Goal: Contribute content: Contribute content

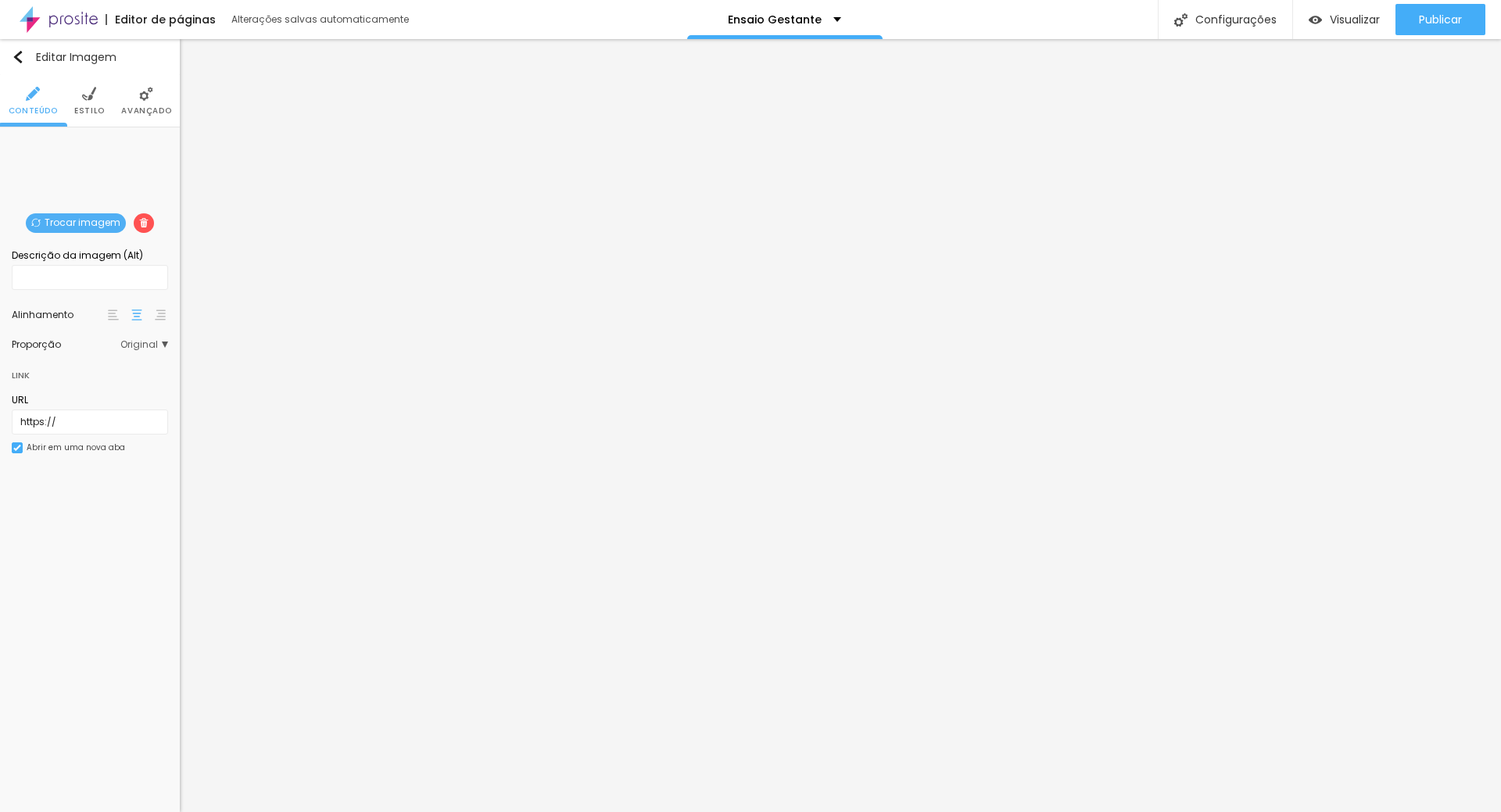
click at [55, 222] on span "Trocar imagem" at bounding box center [76, 223] width 100 height 20
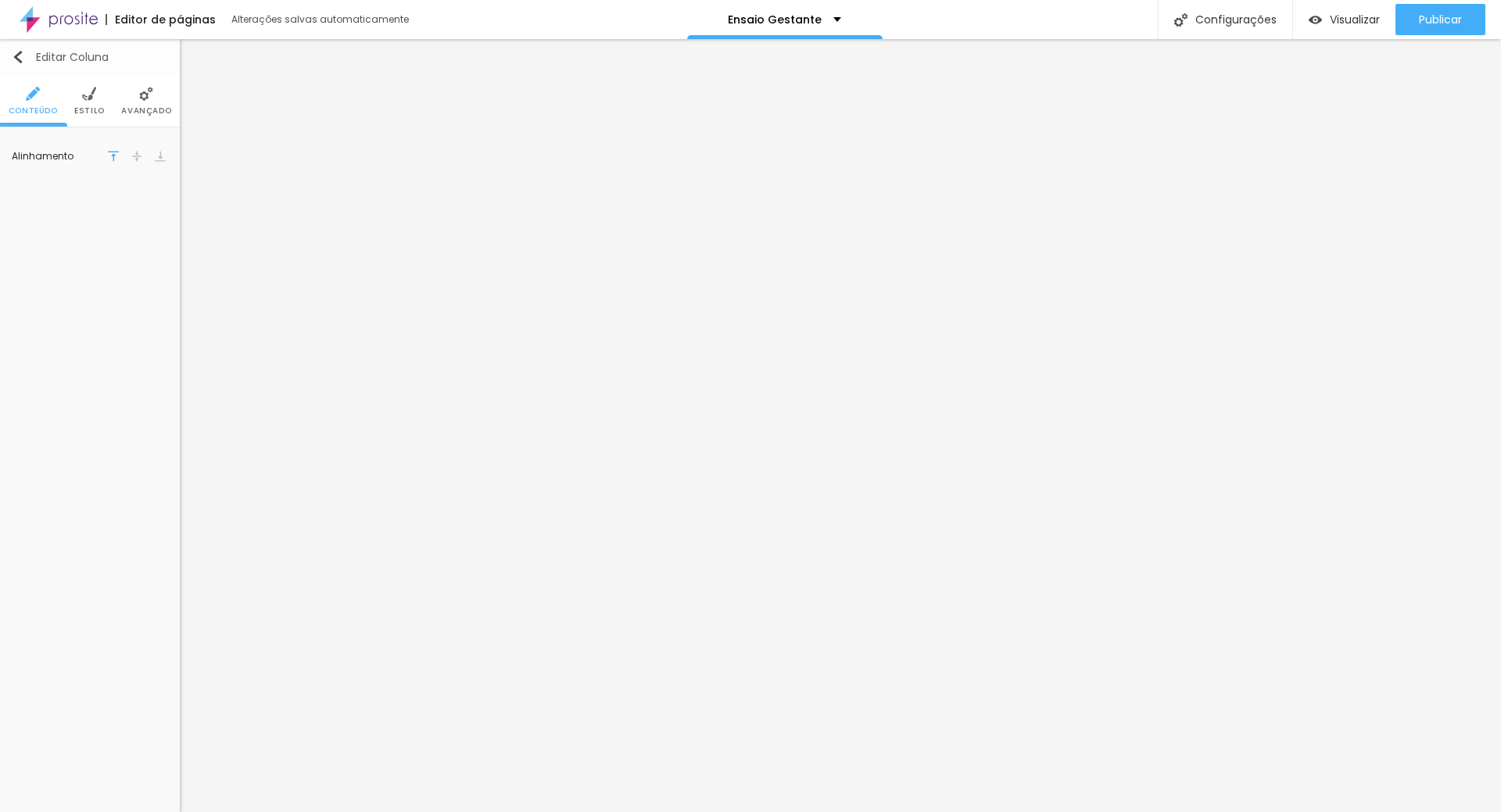
click at [19, 54] on img "button" at bounding box center [17, 57] width 12 height 12
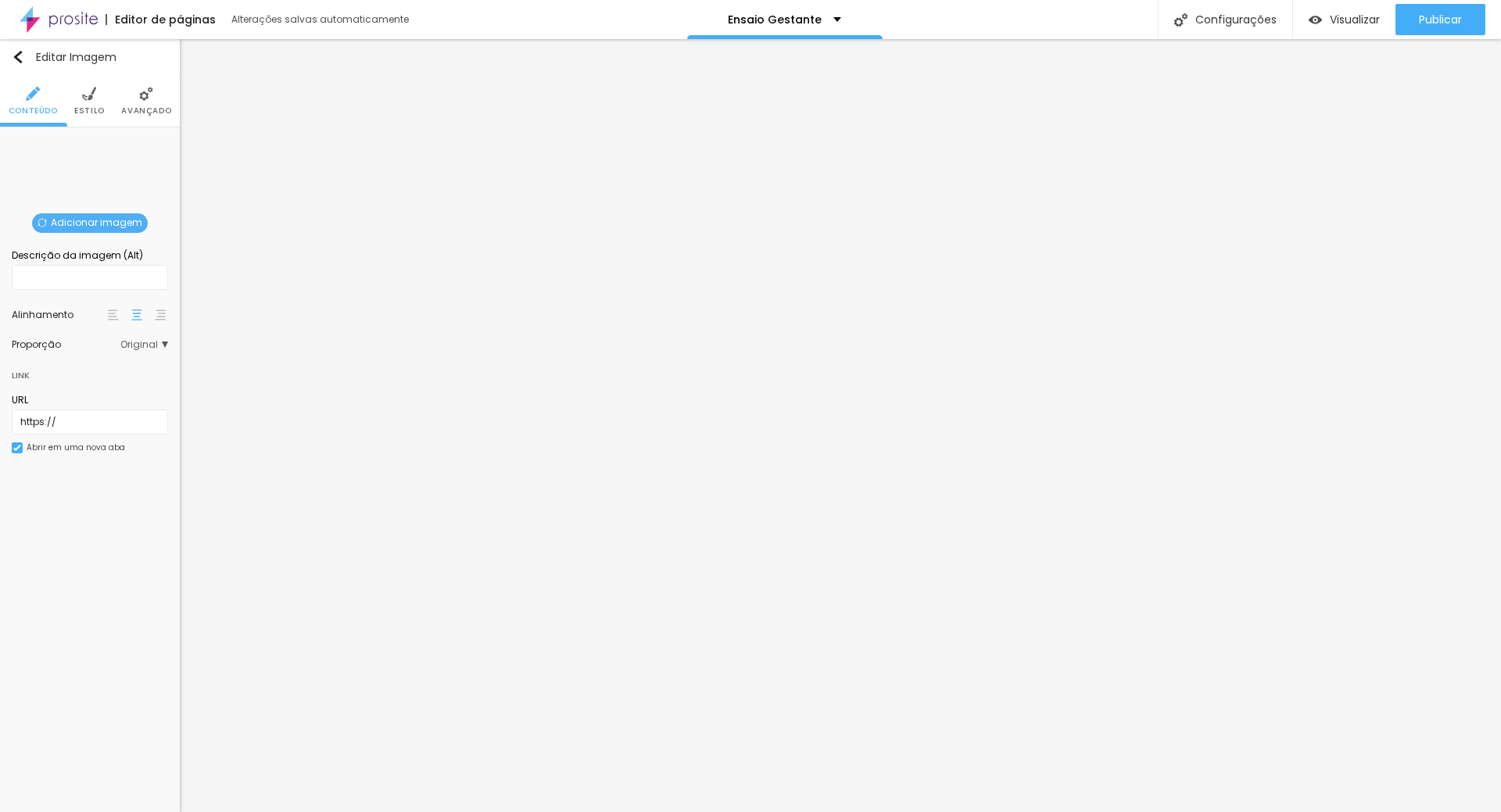
click at [61, 223] on span "Adicionar imagem" at bounding box center [90, 223] width 115 height 20
click at [125, 214] on span "Adicionar imagem" at bounding box center [90, 223] width 115 height 20
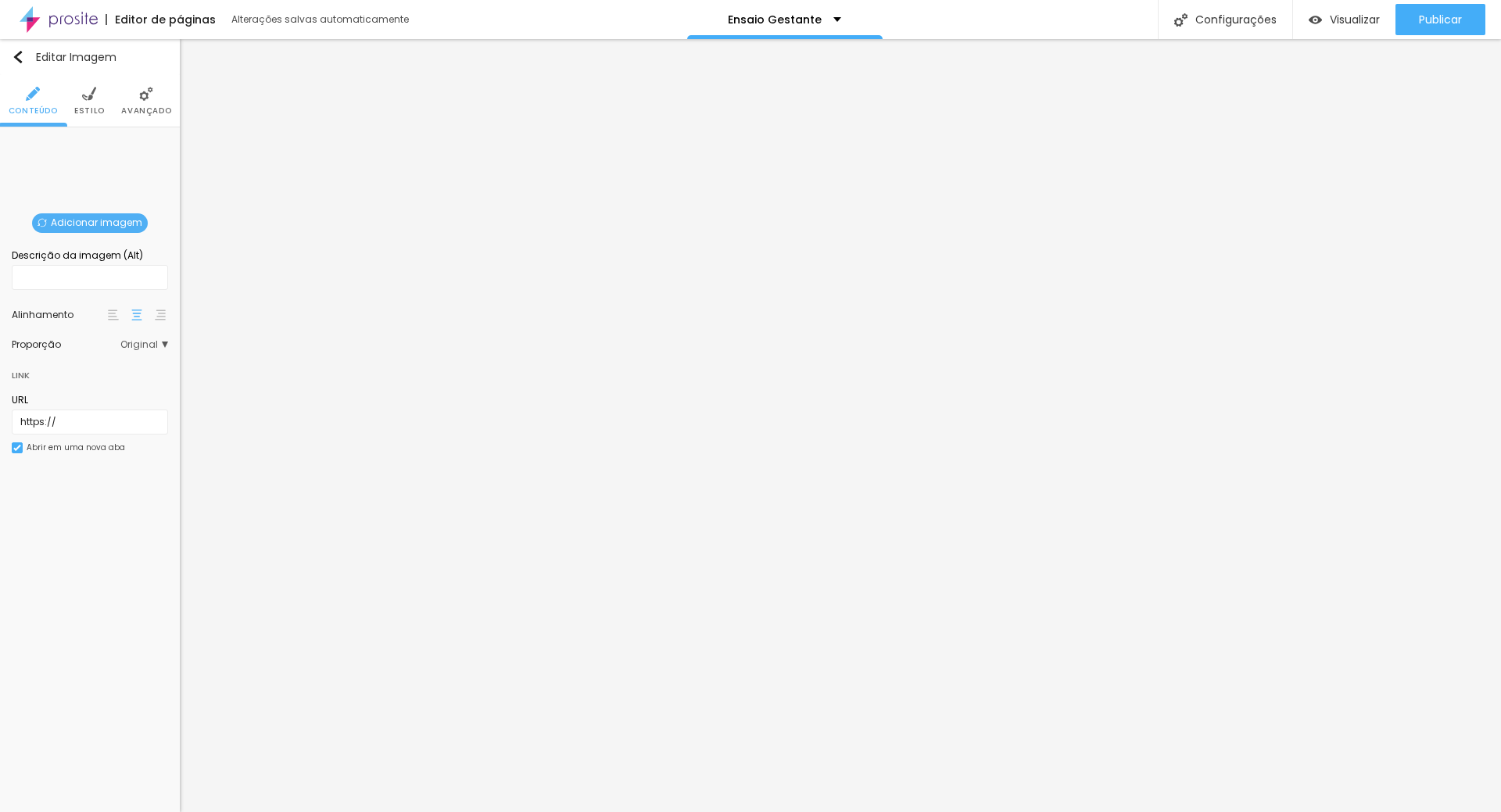
click at [88, 214] on span "Adicionar imagem" at bounding box center [90, 223] width 115 height 20
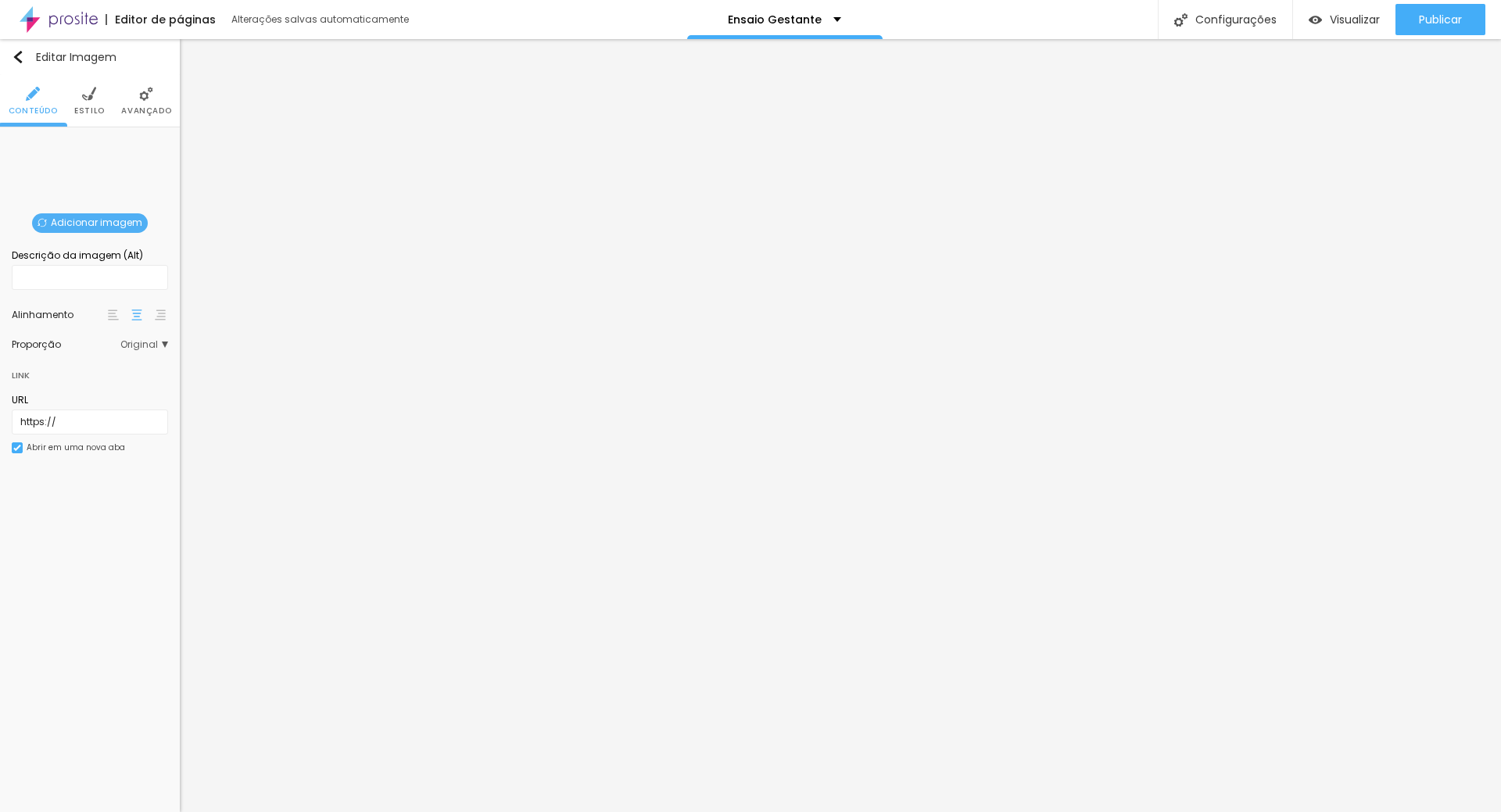
click at [84, 220] on span "Trocar imagem" at bounding box center [76, 223] width 100 height 20
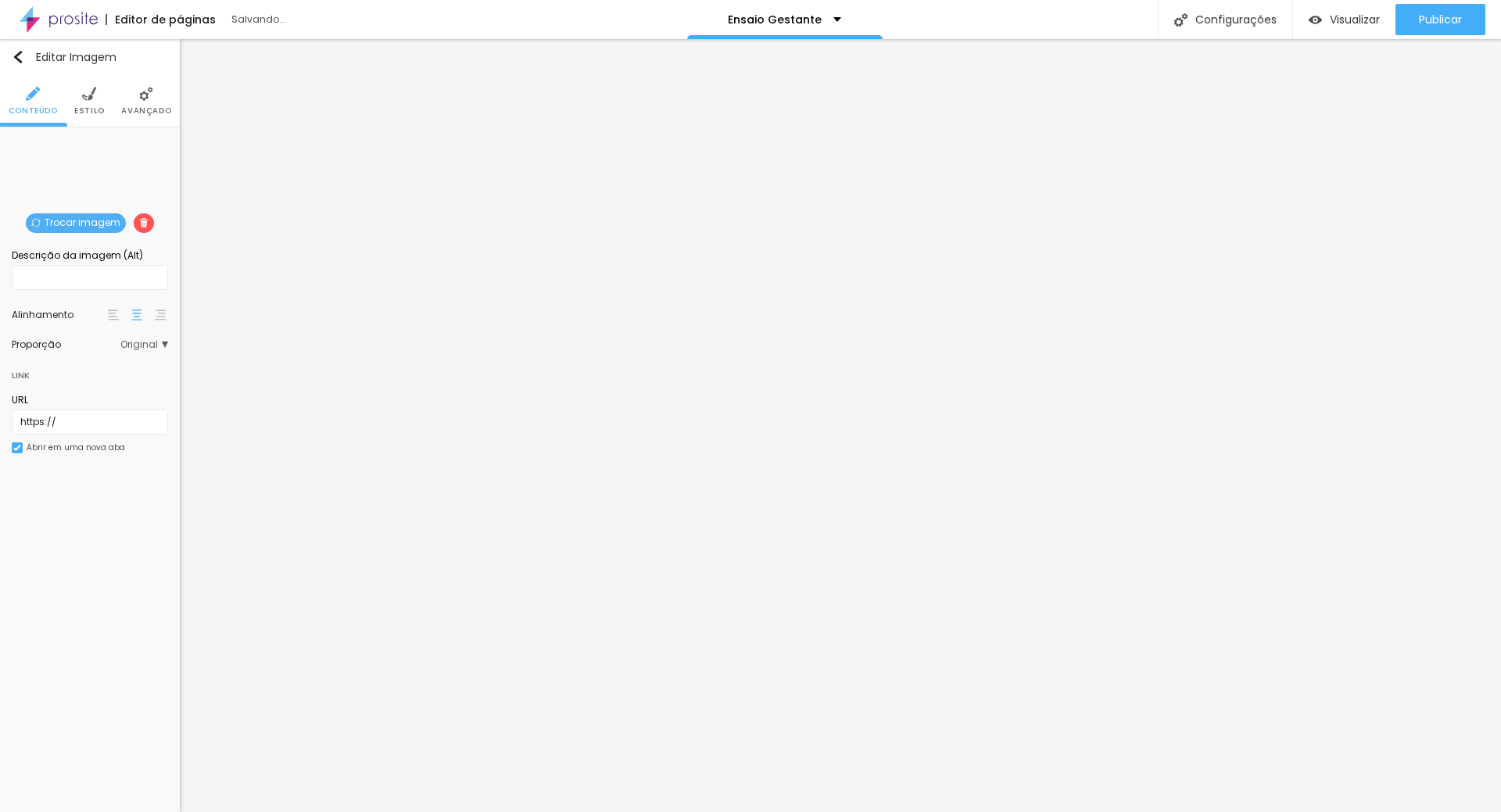
click at [64, 217] on span "Trocar imagem" at bounding box center [76, 223] width 100 height 20
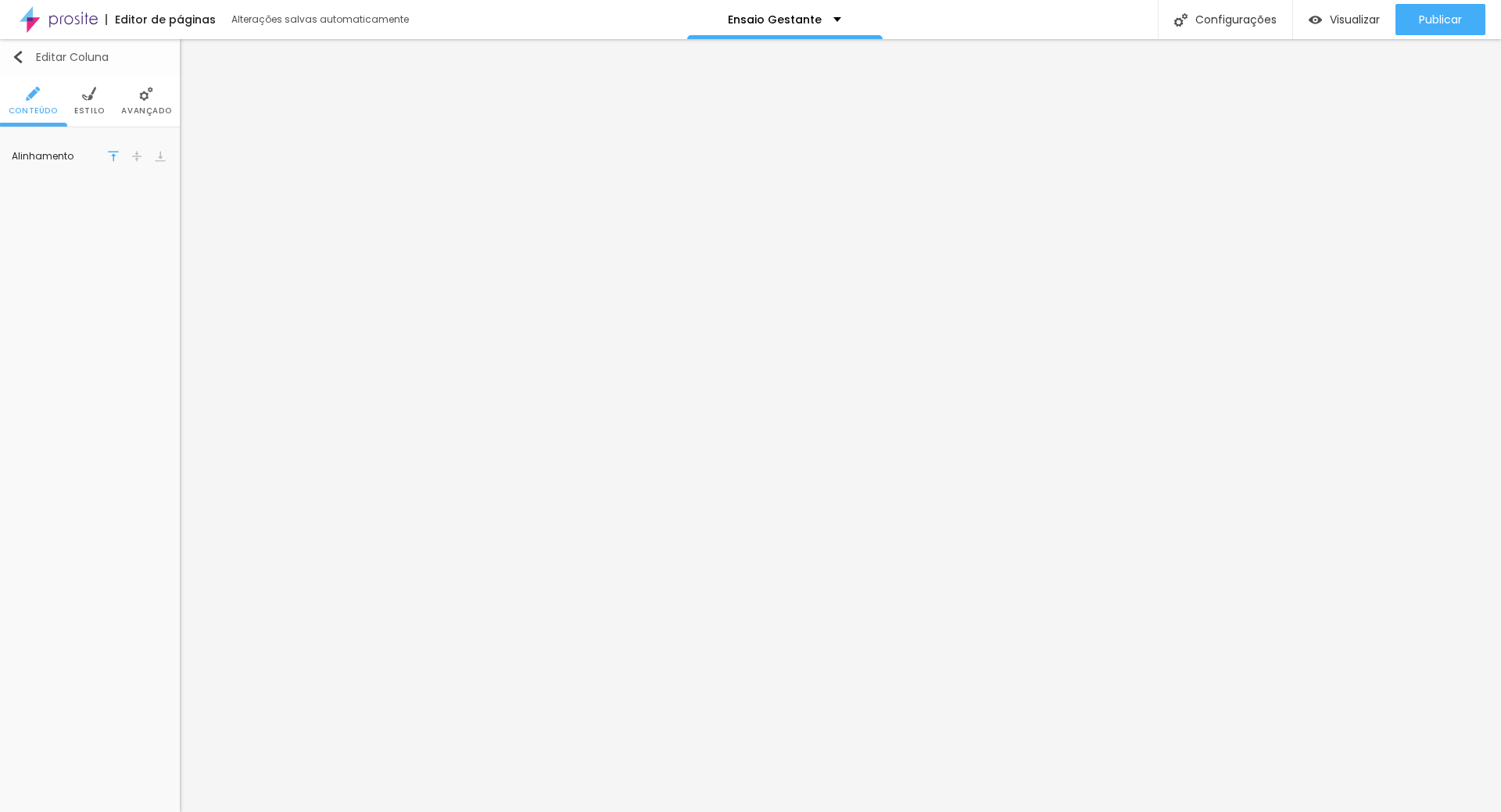
click at [25, 61] on div "Editar Coluna" at bounding box center [60, 57] width 97 height 12
click at [104, 177] on span "Titulo 1" at bounding box center [85, 177] width 51 height 22
click at [150, 333] on div "Voltar ao padrão" at bounding box center [148, 332] width 41 height 22
click at [150, 332] on button "button" at bounding box center [156, 332] width 22 height 22
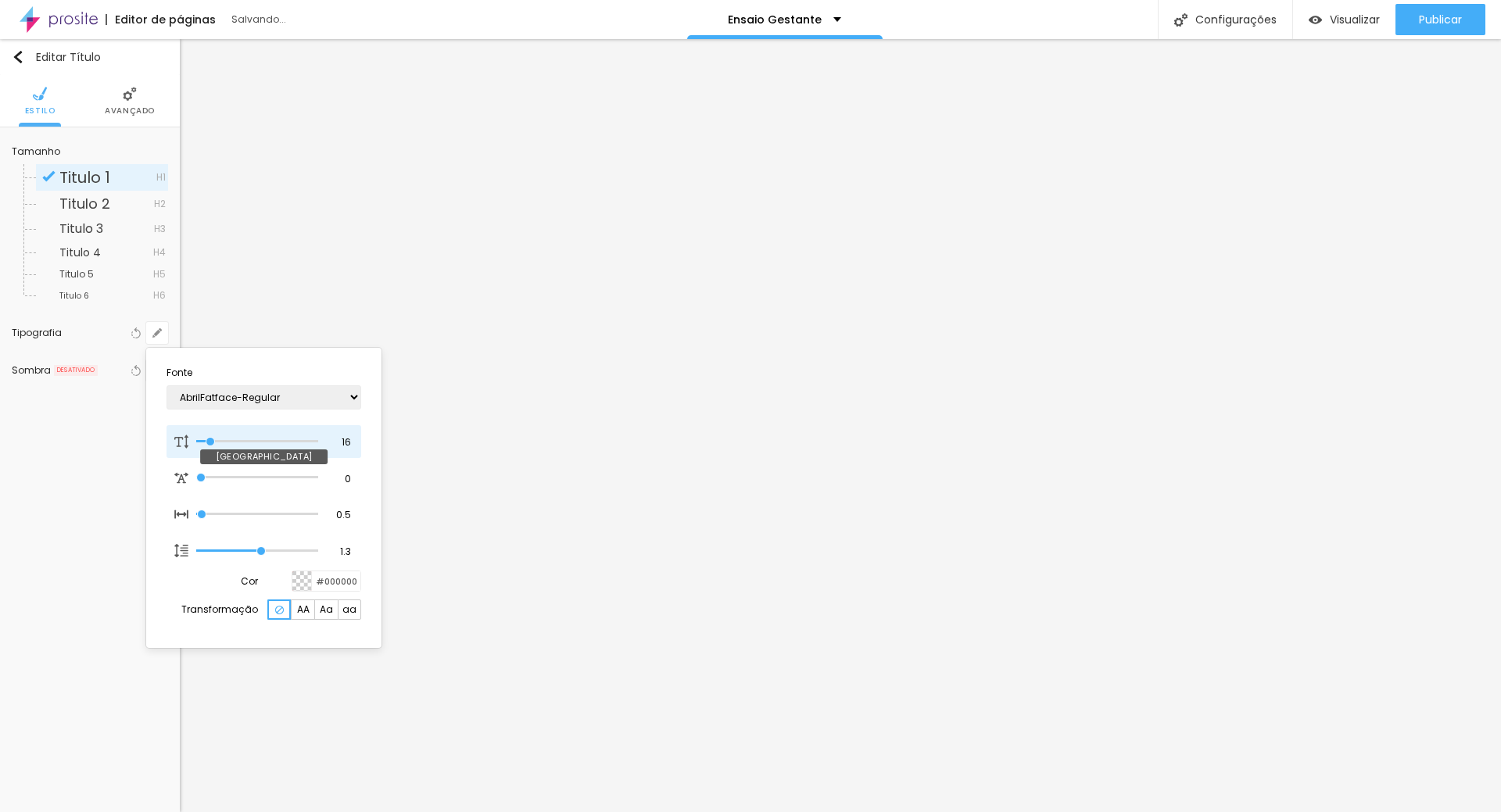
type input "1"
type input "32"
type input "1"
type input "49"
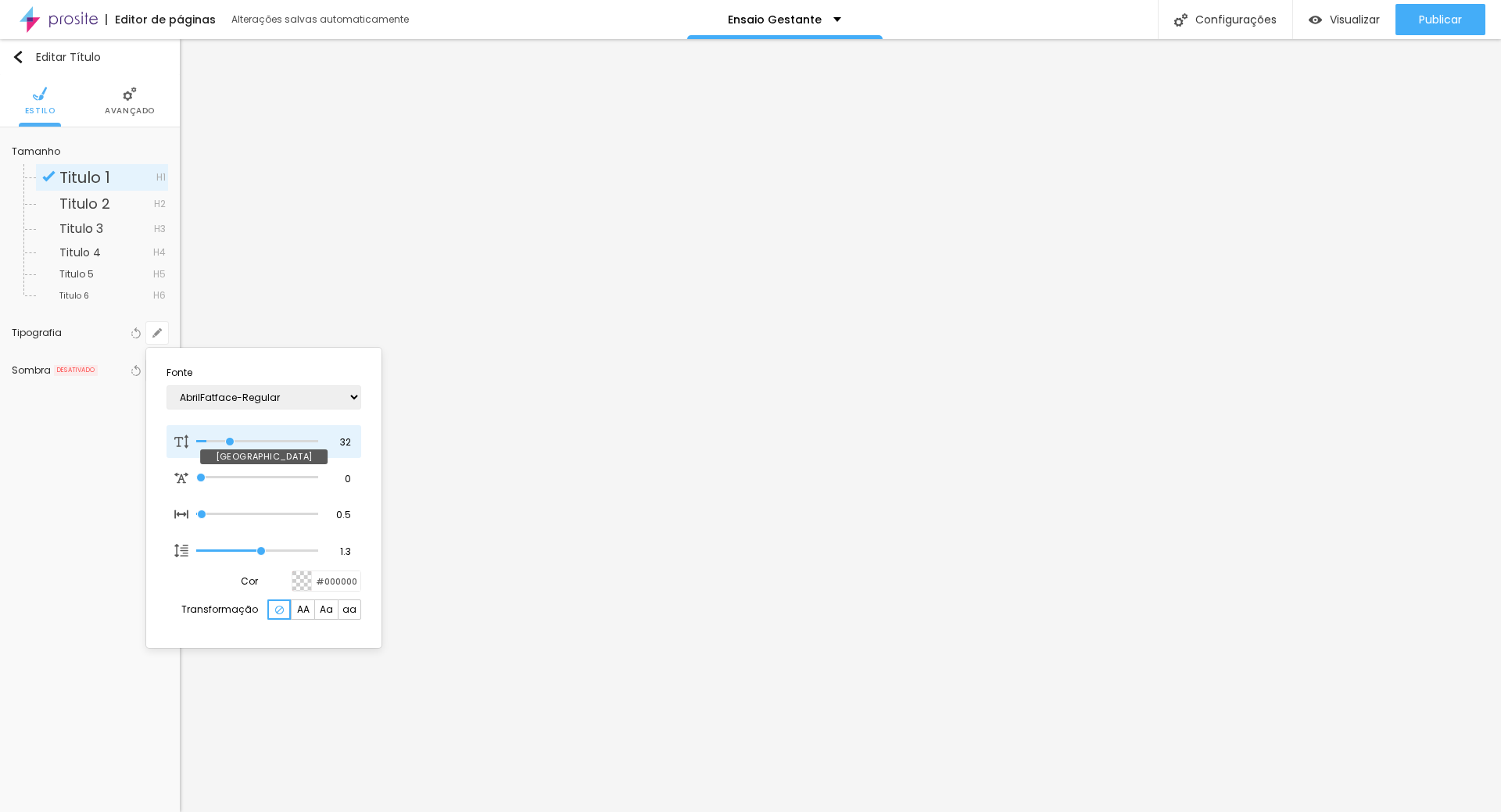
type input "49"
type input "1"
type input "52"
type input "1"
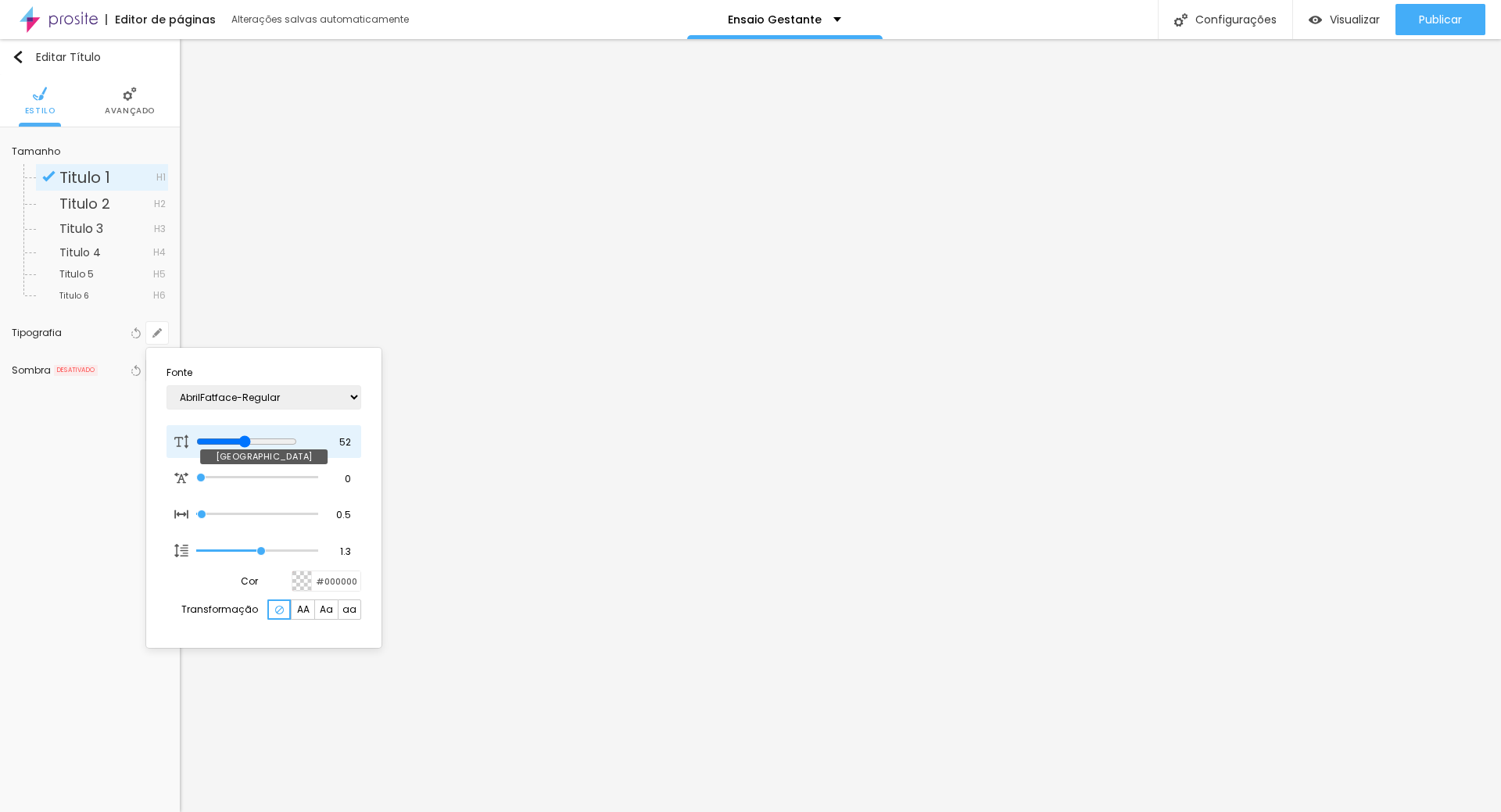
type input "54"
type input "1"
type input "57"
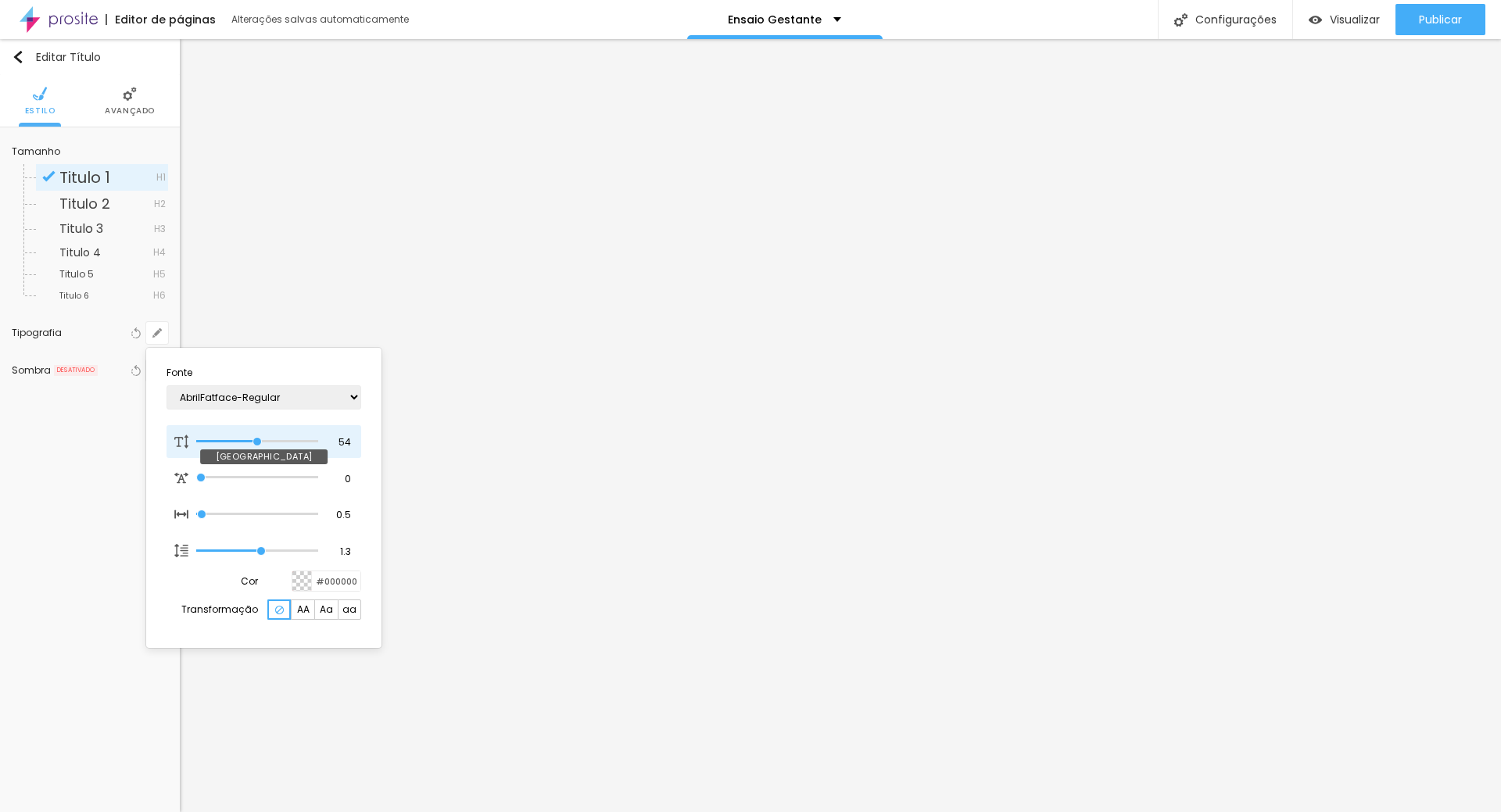
type input "1"
type input "63"
type input "1"
type input "68"
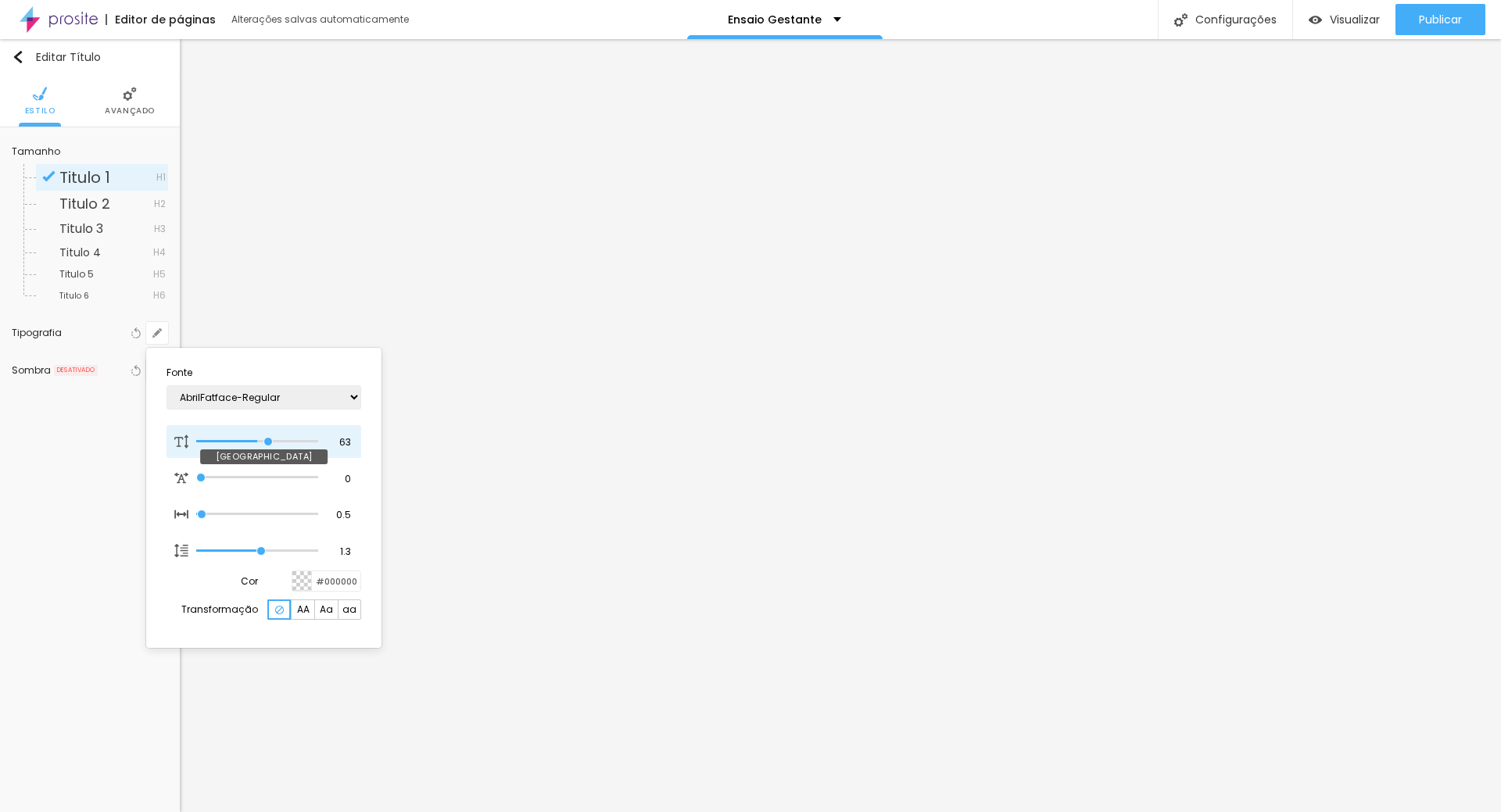
type input "68"
type input "1"
type input "75"
type input "1"
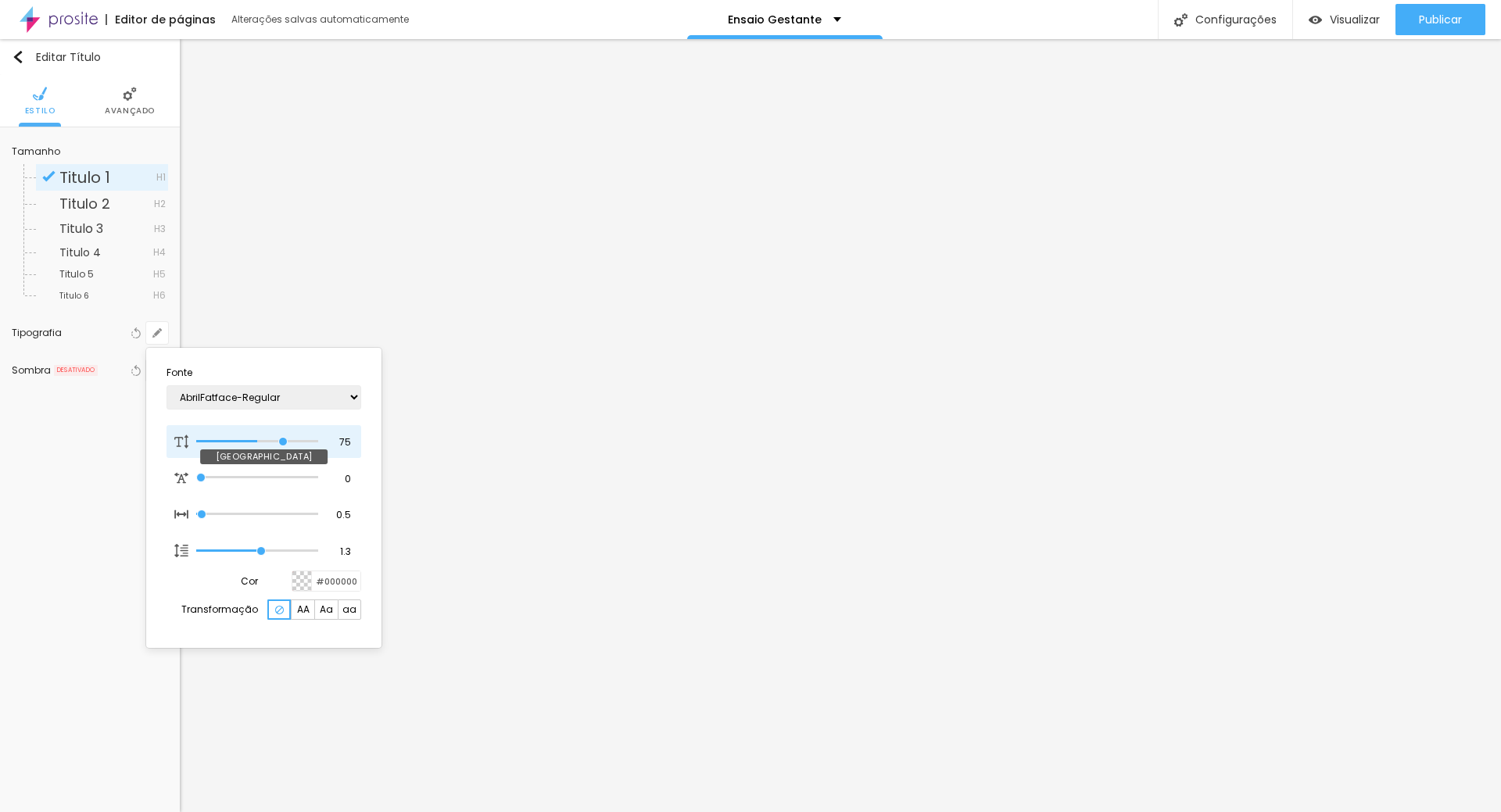
type input "78"
type input "1"
type input "81"
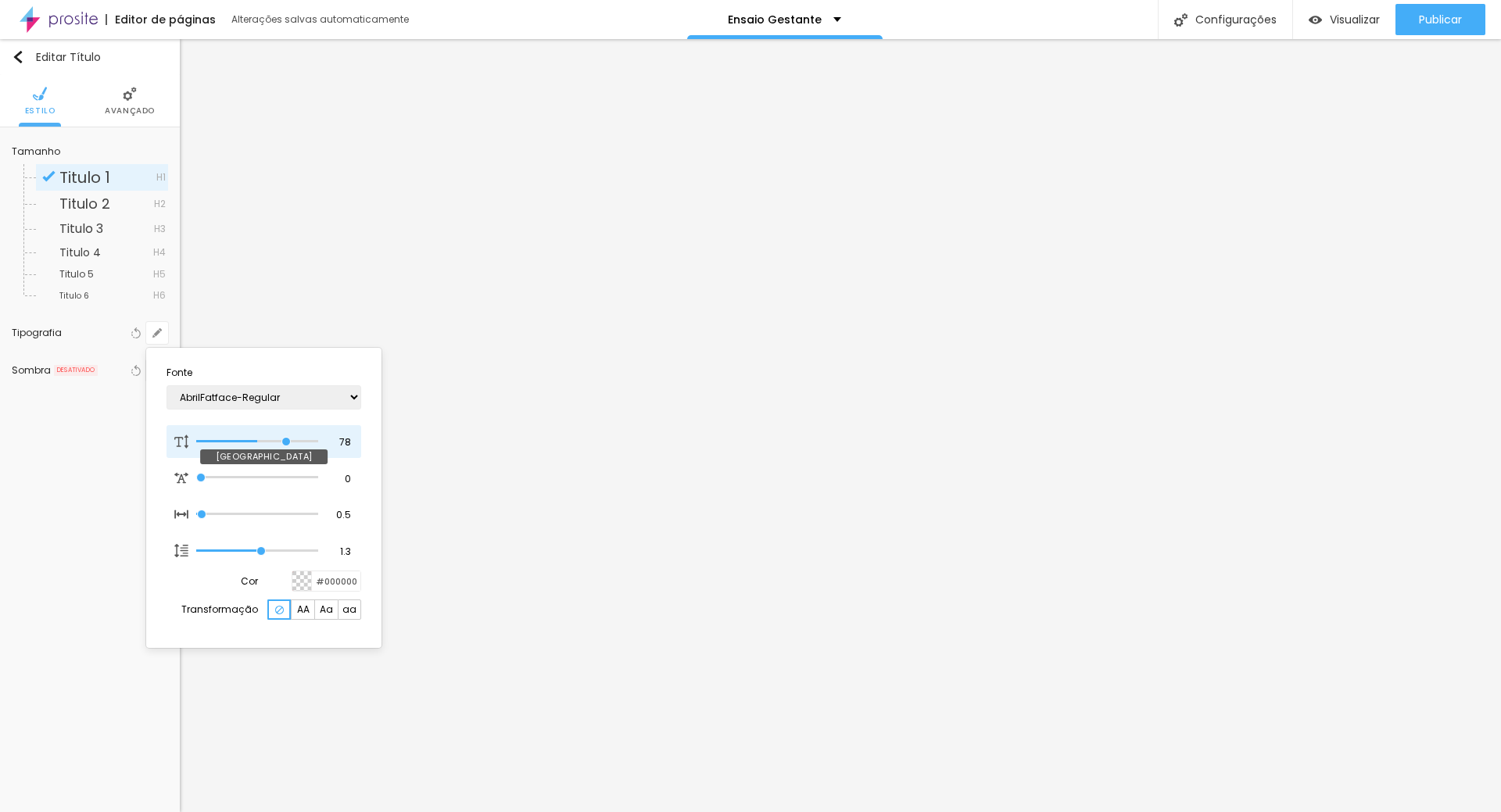
type input "1"
type input "85"
type input "1"
type input "87"
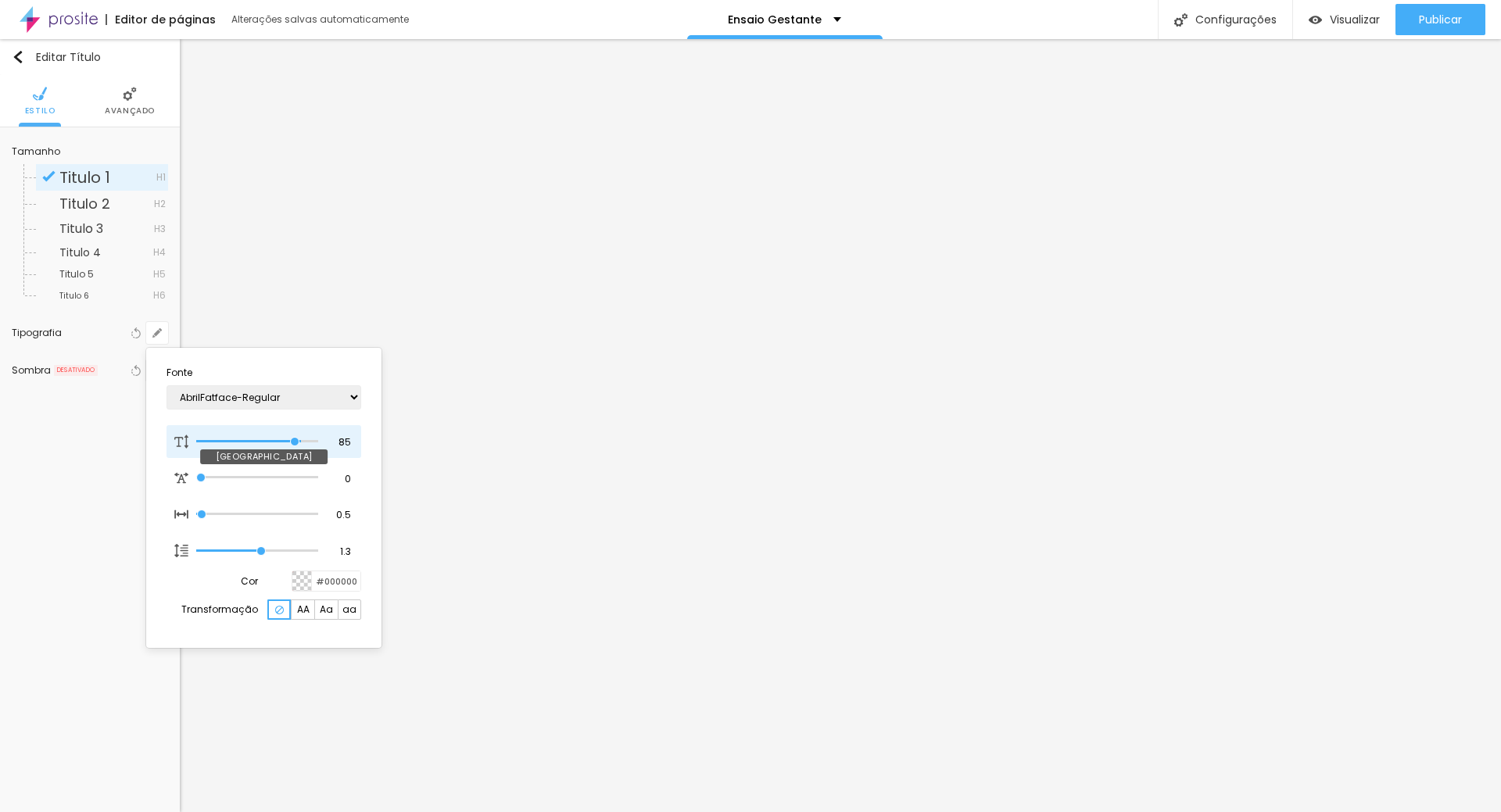
type input "87"
type input "1"
type input "91"
type input "1"
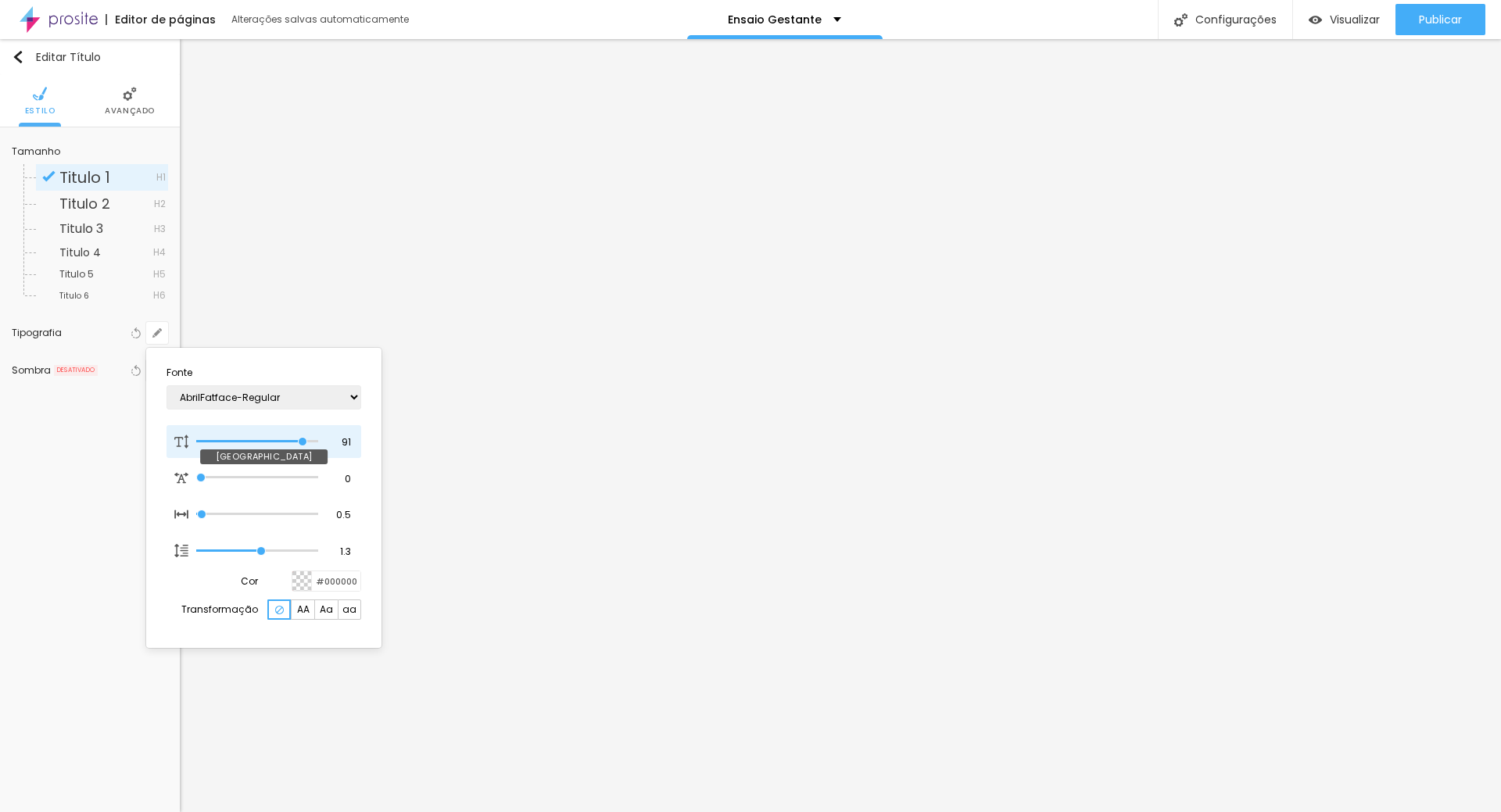
type input "93"
type input "1"
type input "94"
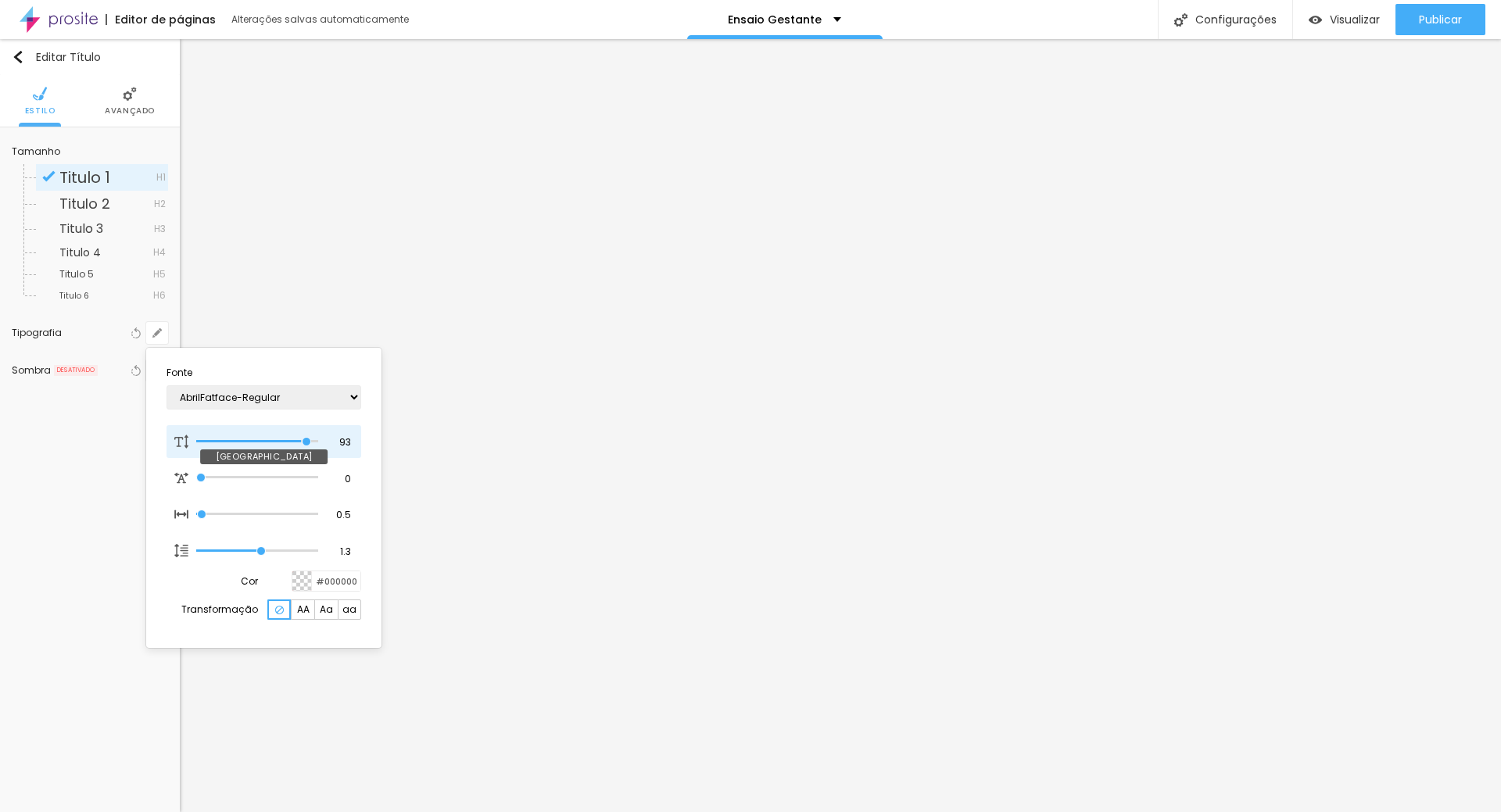
type input "1"
type input "96"
type input "1"
type input "98"
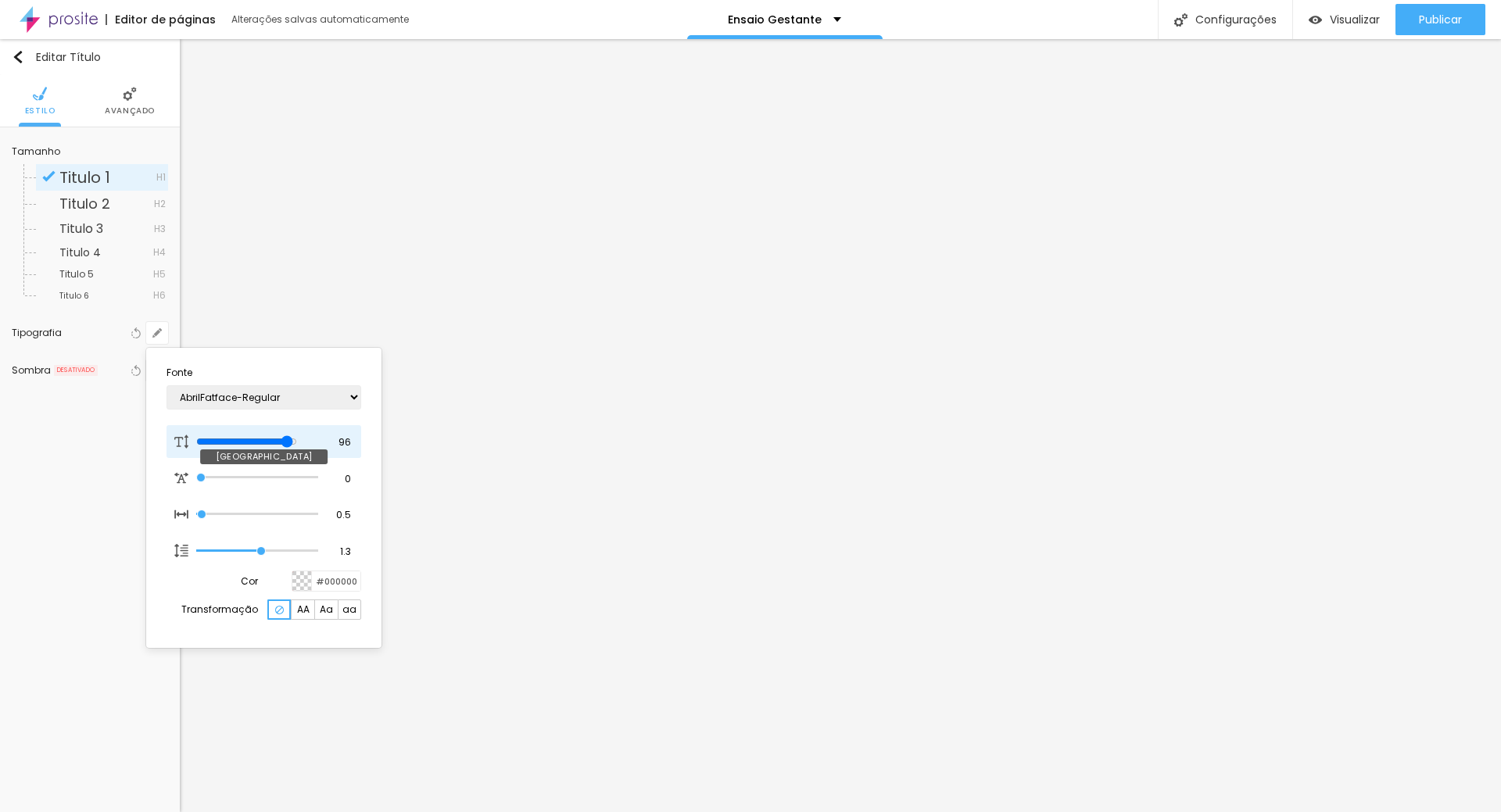
type input "98"
type input "1"
drag, startPoint x: 208, startPoint y: 441, endPoint x: 309, endPoint y: 443, distance: 101.0
type input "97"
click at [297, 443] on input "range" at bounding box center [246, 441] width 101 height 12
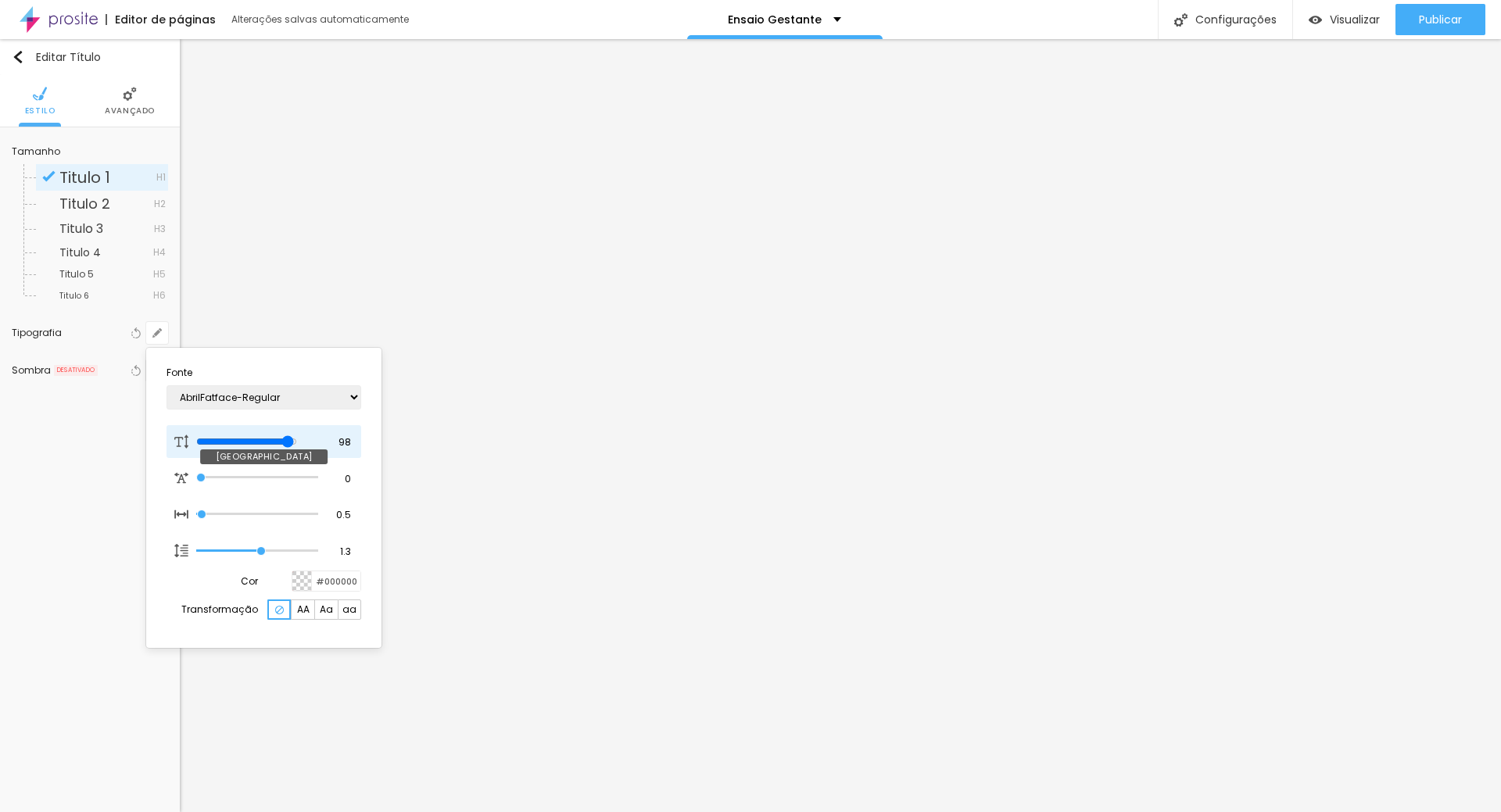
type input "97"
type input "1"
click at [394, 538] on div at bounding box center [750, 406] width 1501 height 812
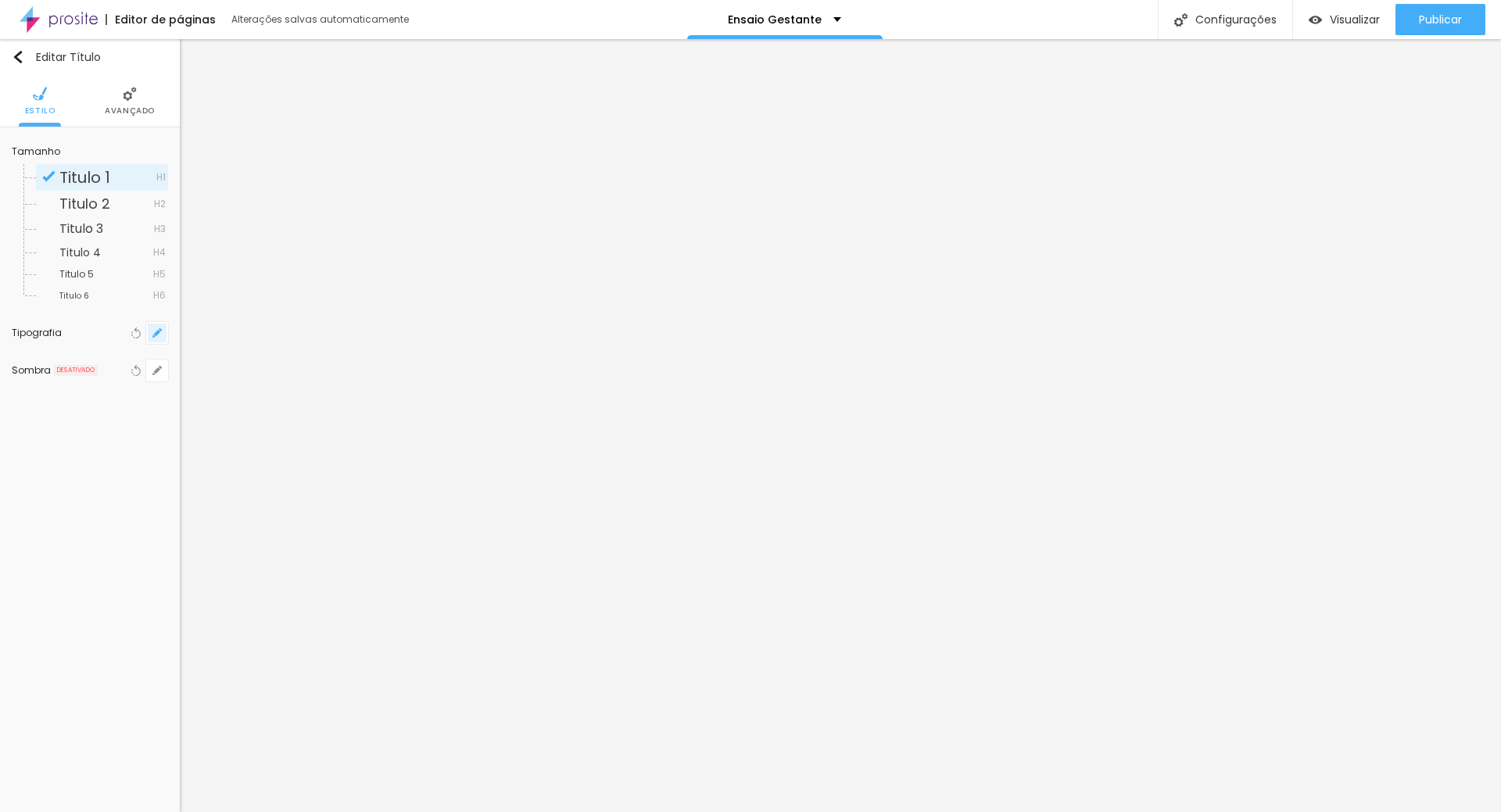
click at [156, 334] on icon "button" at bounding box center [157, 333] width 7 height 7
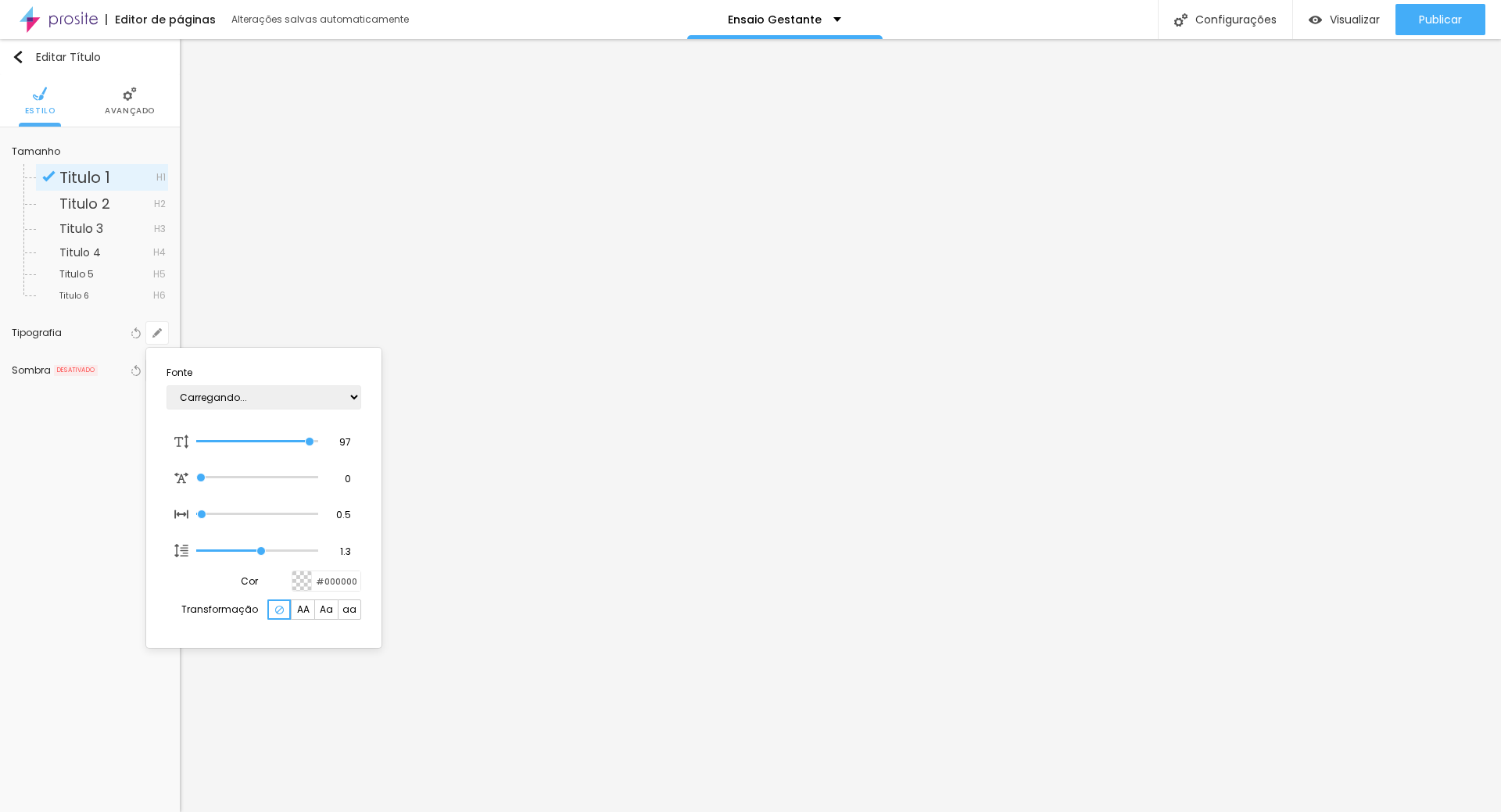
type input "1"
type input "83"
type input "1"
type input "78"
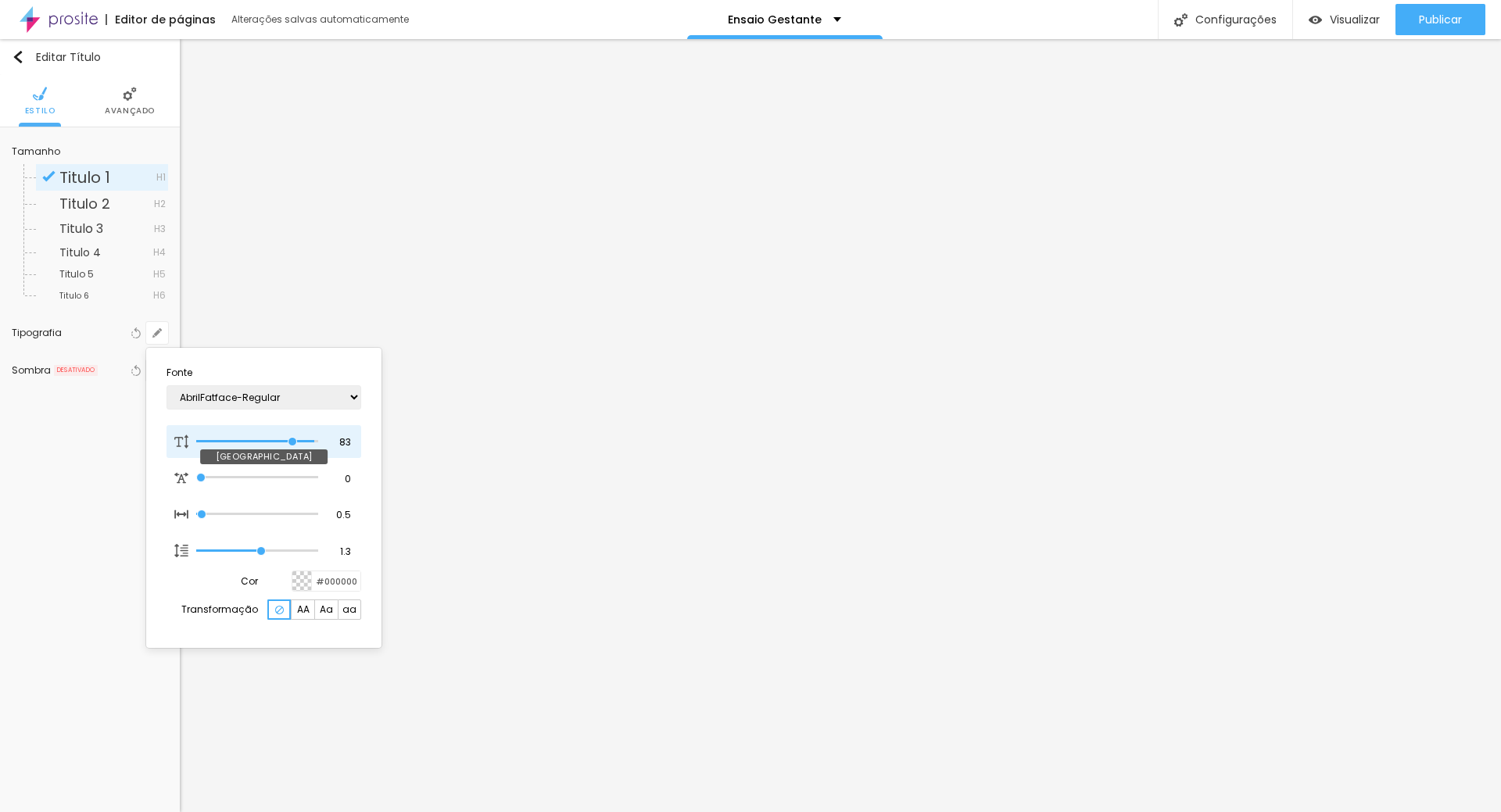
type input "78"
type input "1"
type input "77"
type input "1"
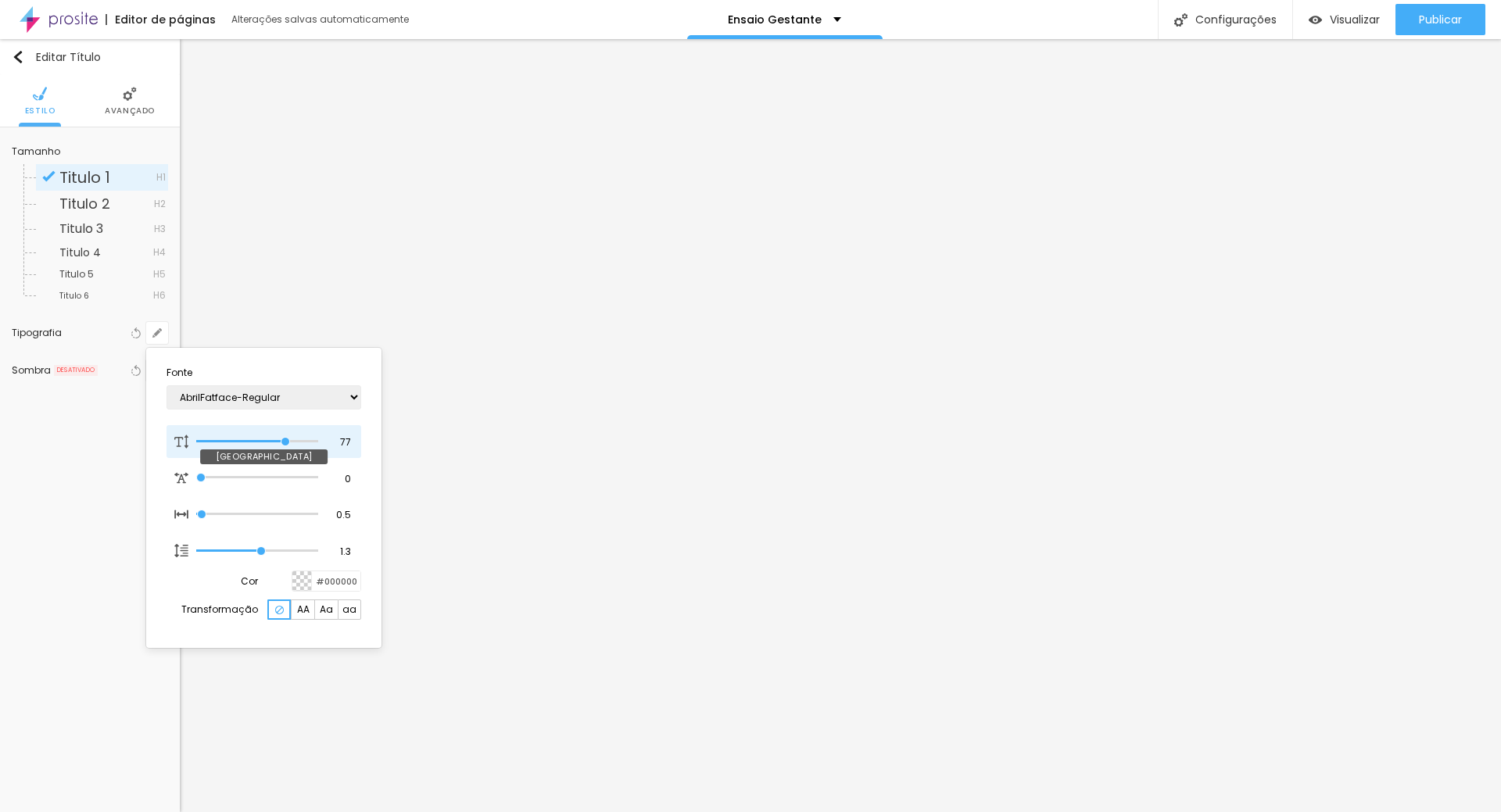
type input "70"
type input "1"
type input "61"
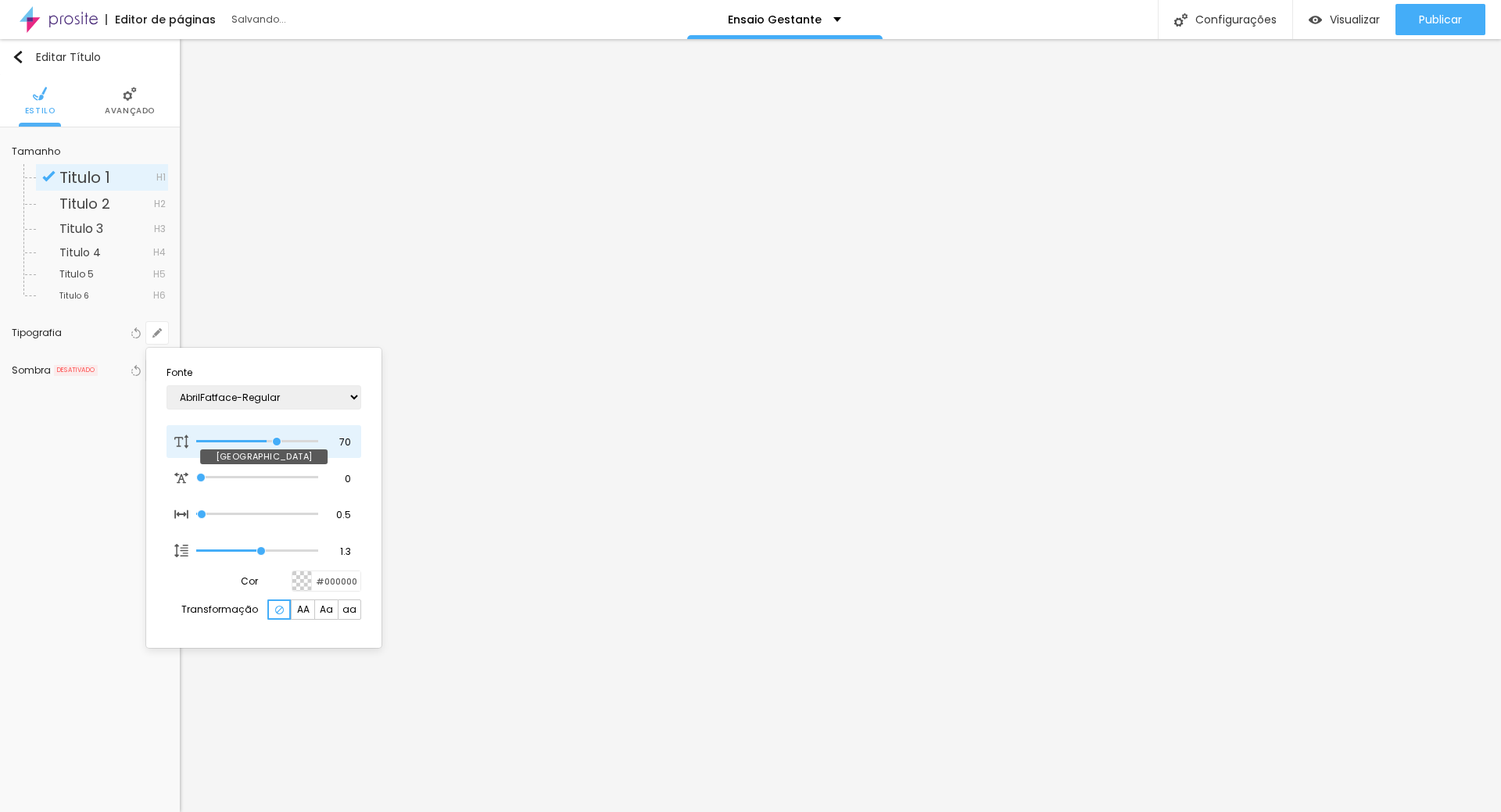
type input "1"
type input "53"
type input "1"
type input "50"
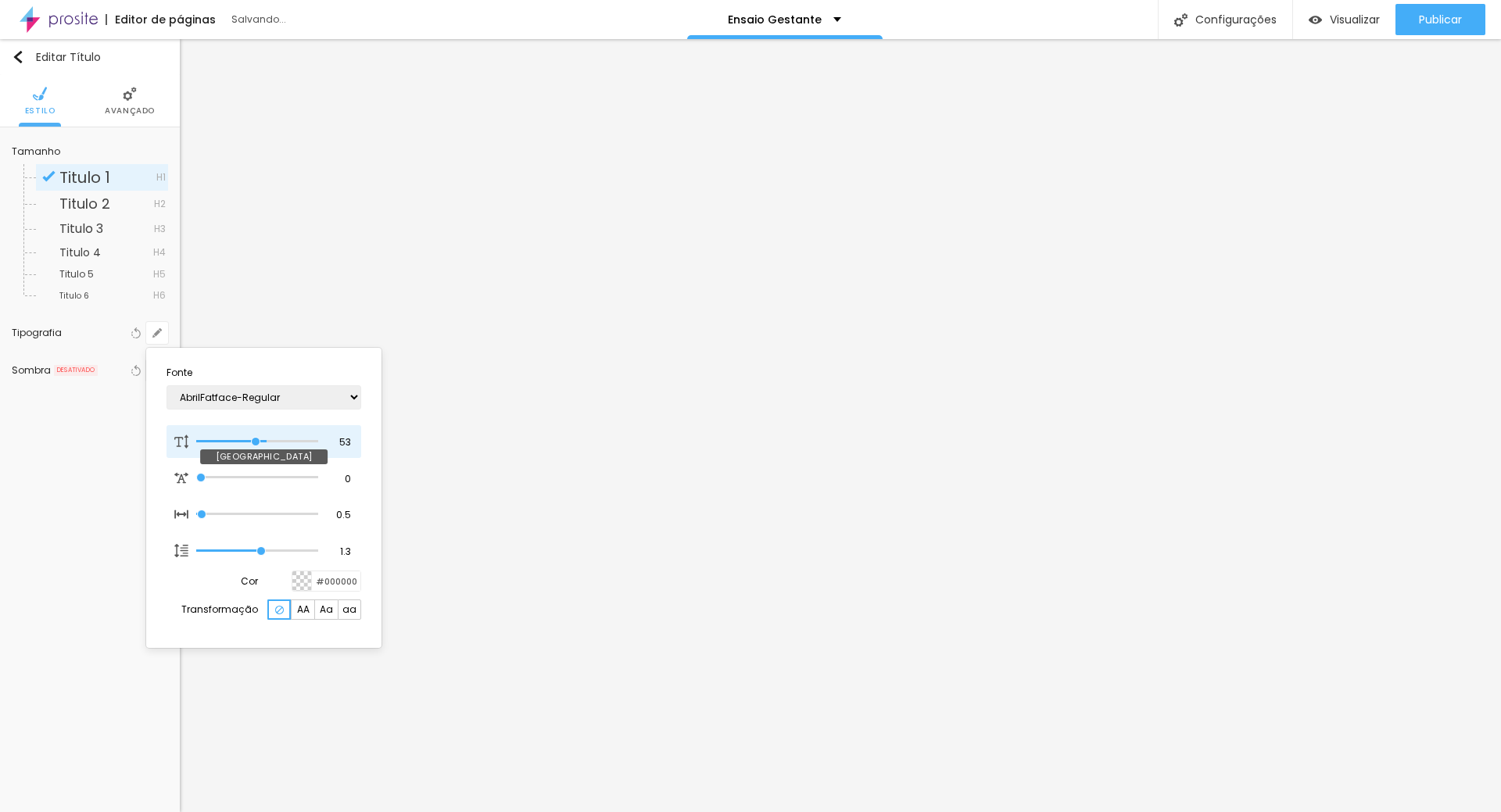
type input "50"
type input "1"
type input "51"
type input "1"
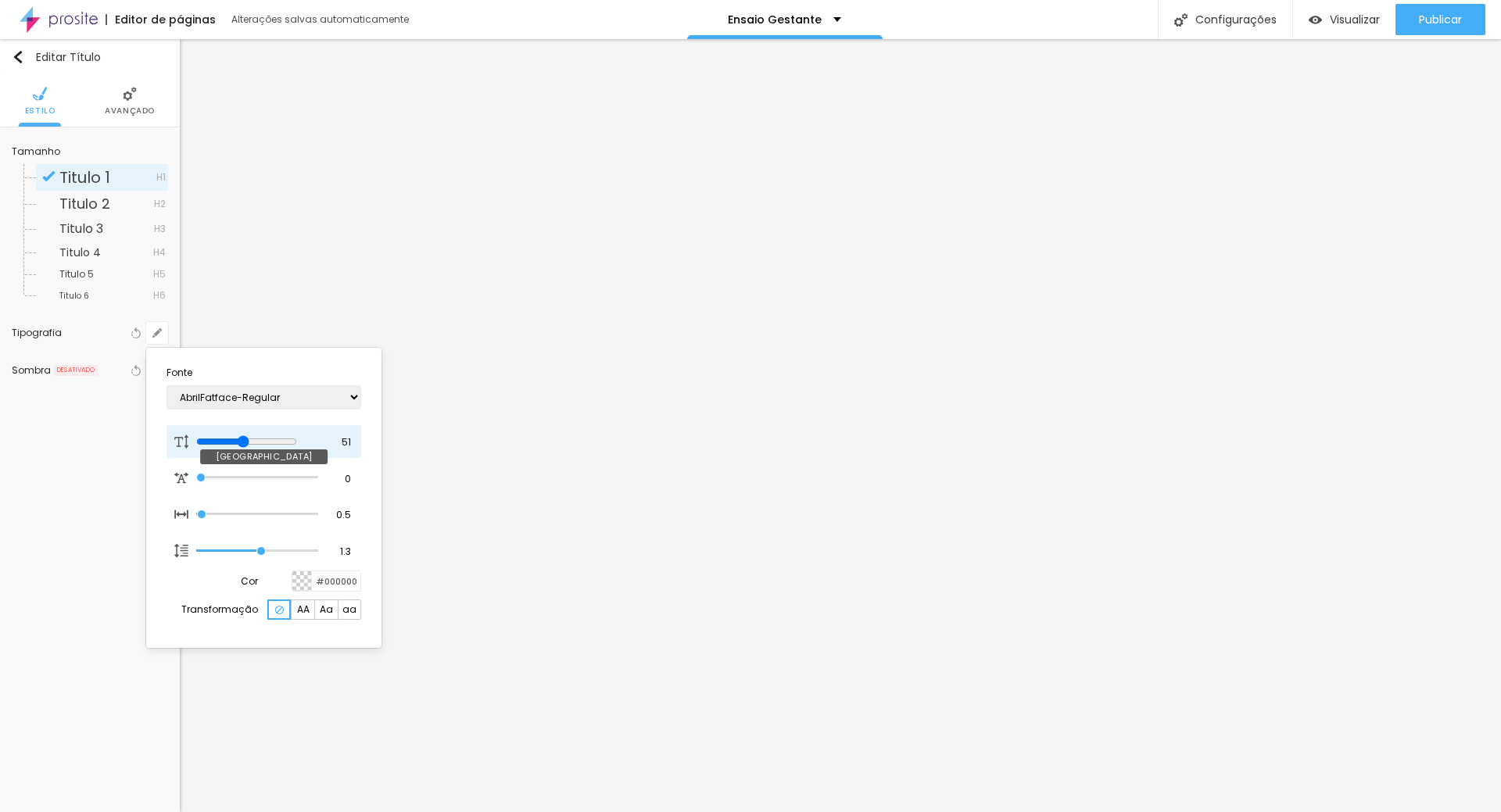
type input "53"
type input "1"
type input "54"
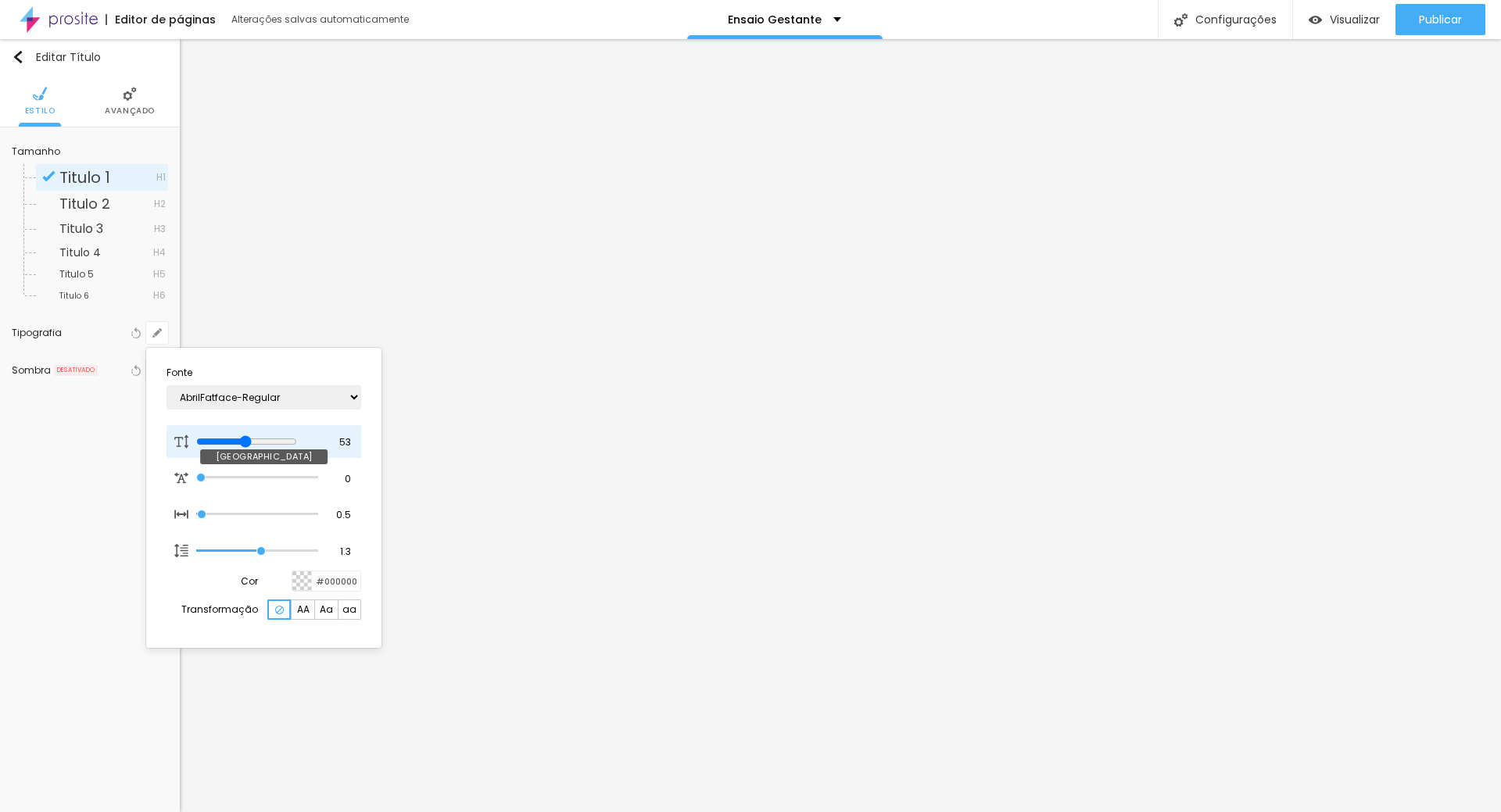
type input "1"
drag, startPoint x: 305, startPoint y: 439, endPoint x: 257, endPoint y: 443, distance: 48.2
type input "54"
click at [257, 443] on input "range" at bounding box center [256, 442] width 122 height 8
click at [962, 534] on div at bounding box center [750, 406] width 1501 height 812
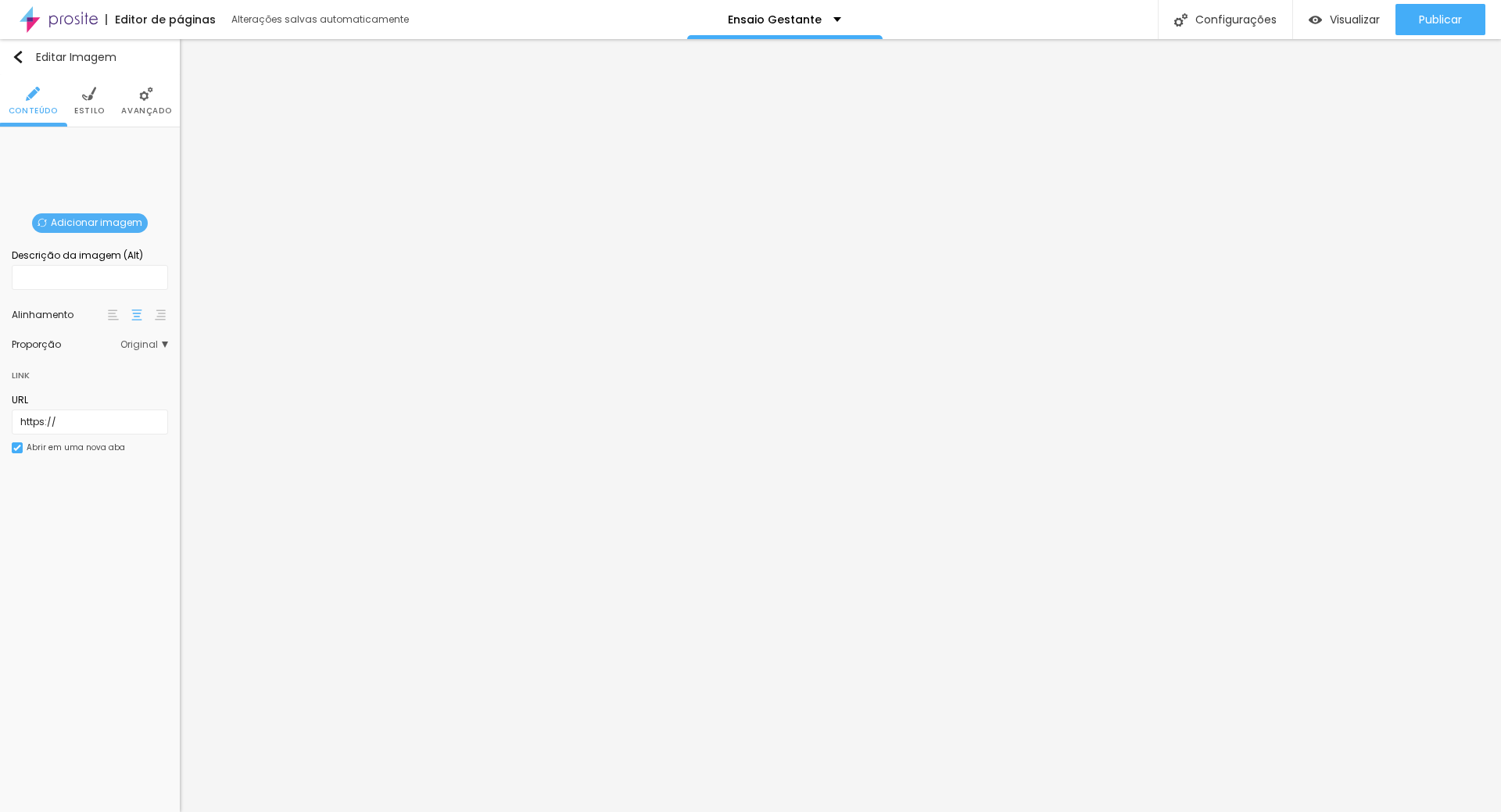
click at [88, 218] on span "Adicionar imagem" at bounding box center [90, 223] width 115 height 20
click at [62, 221] on span "Trocar imagem" at bounding box center [76, 223] width 100 height 20
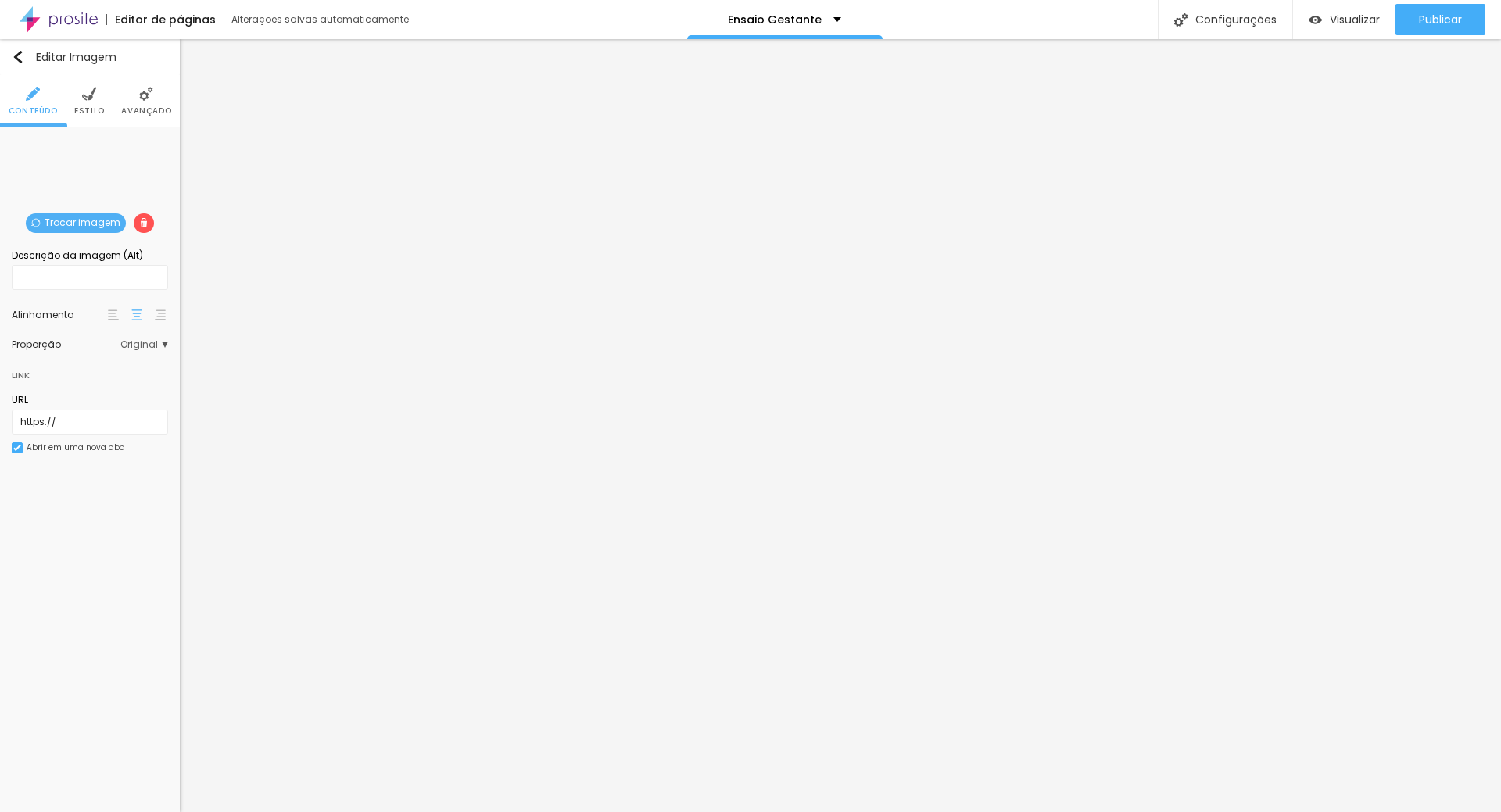
click at [77, 218] on span "Trocar imagem" at bounding box center [76, 223] width 100 height 20
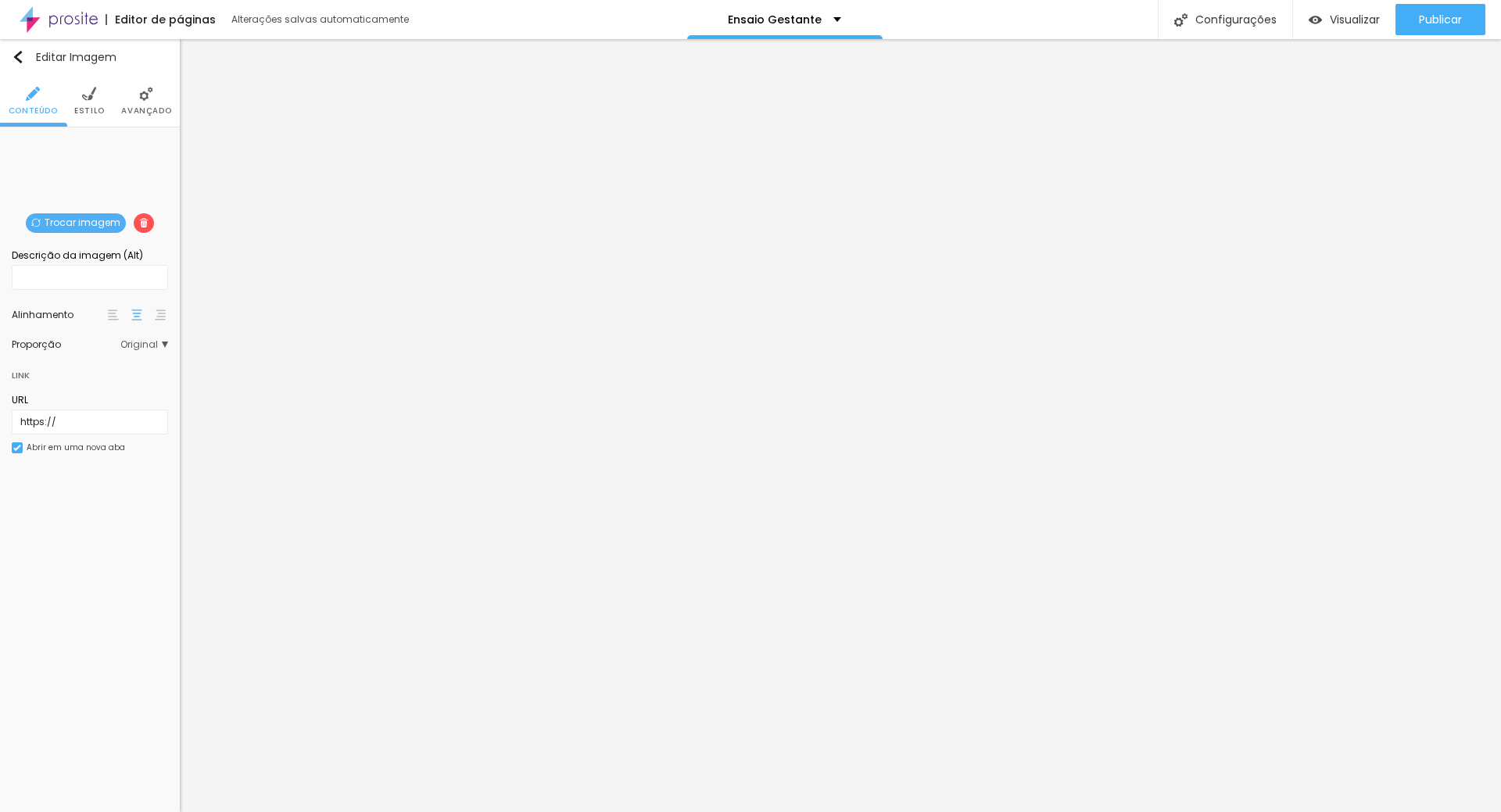
click at [1433, 20] on span "Publicar" at bounding box center [1439, 19] width 43 height 12
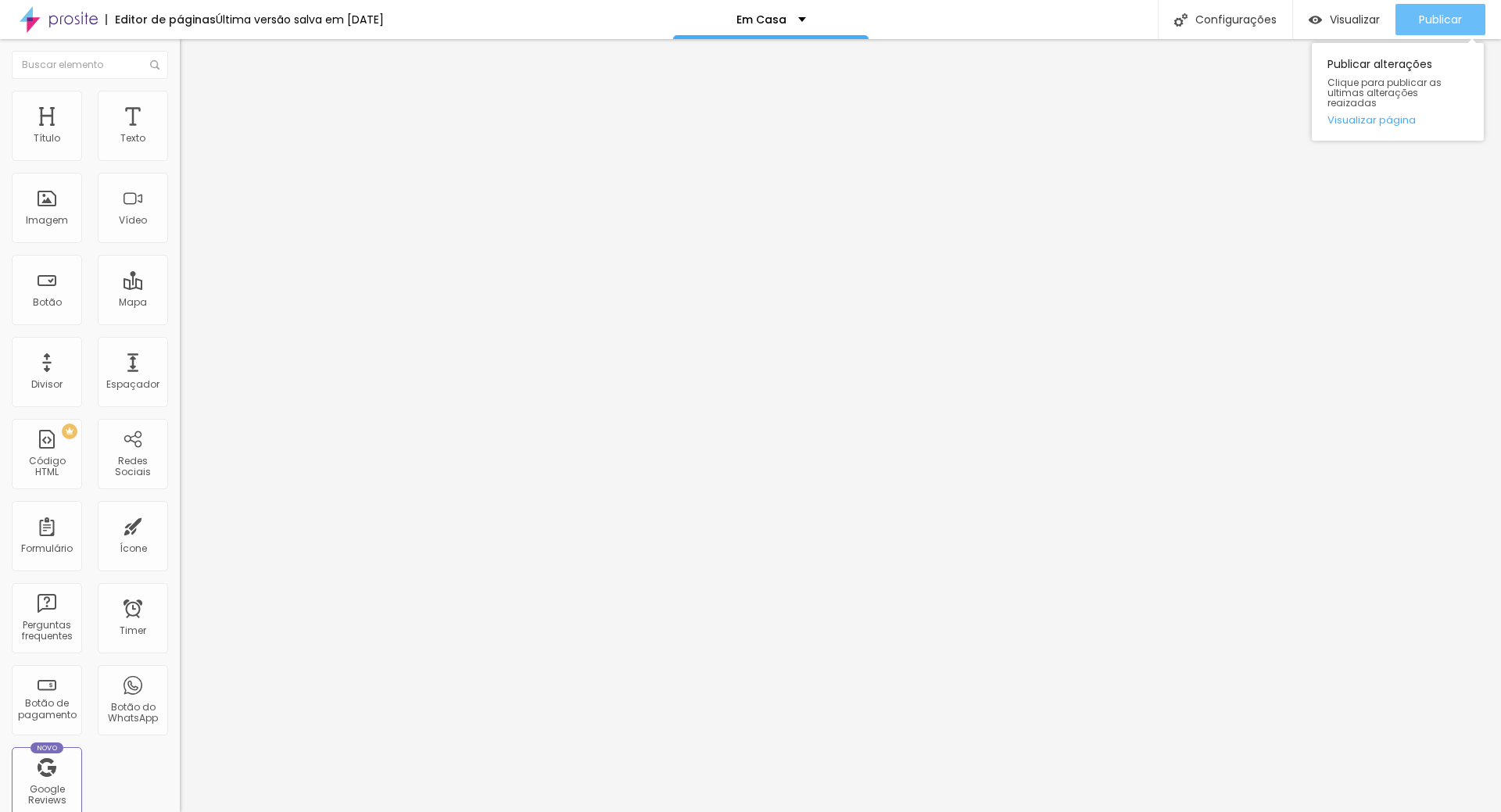
click at [1446, 25] on span "Publicar" at bounding box center [1439, 19] width 43 height 12
click at [1435, 29] on div "Publicar" at bounding box center [1439, 19] width 43 height 31
click at [1415, 19] on button "Publicar" at bounding box center [1440, 19] width 90 height 31
click at [1451, 19] on span "Publicar" at bounding box center [1439, 19] width 43 height 12
type input "22"
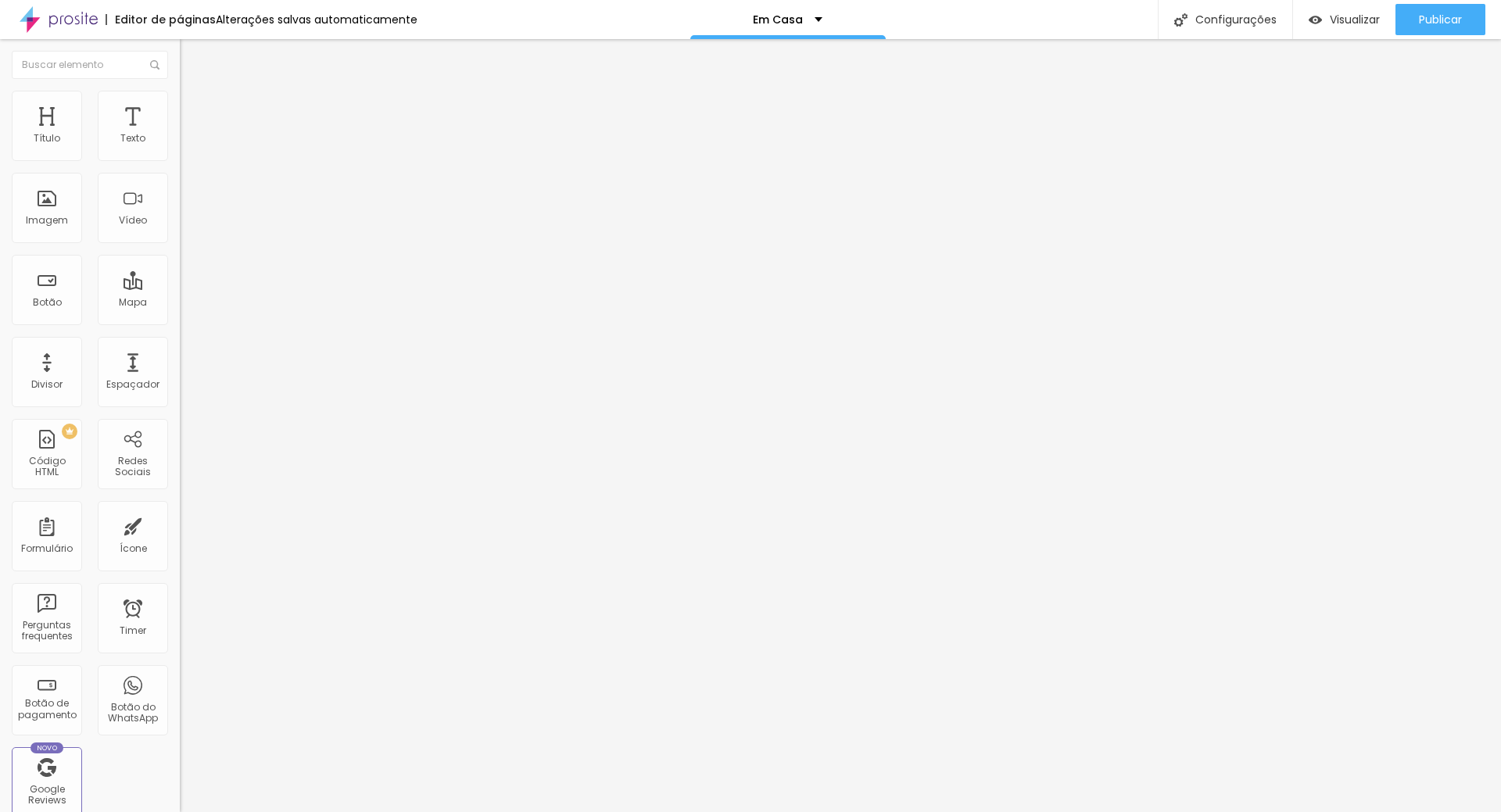
type input "22"
type input "24"
type input "25"
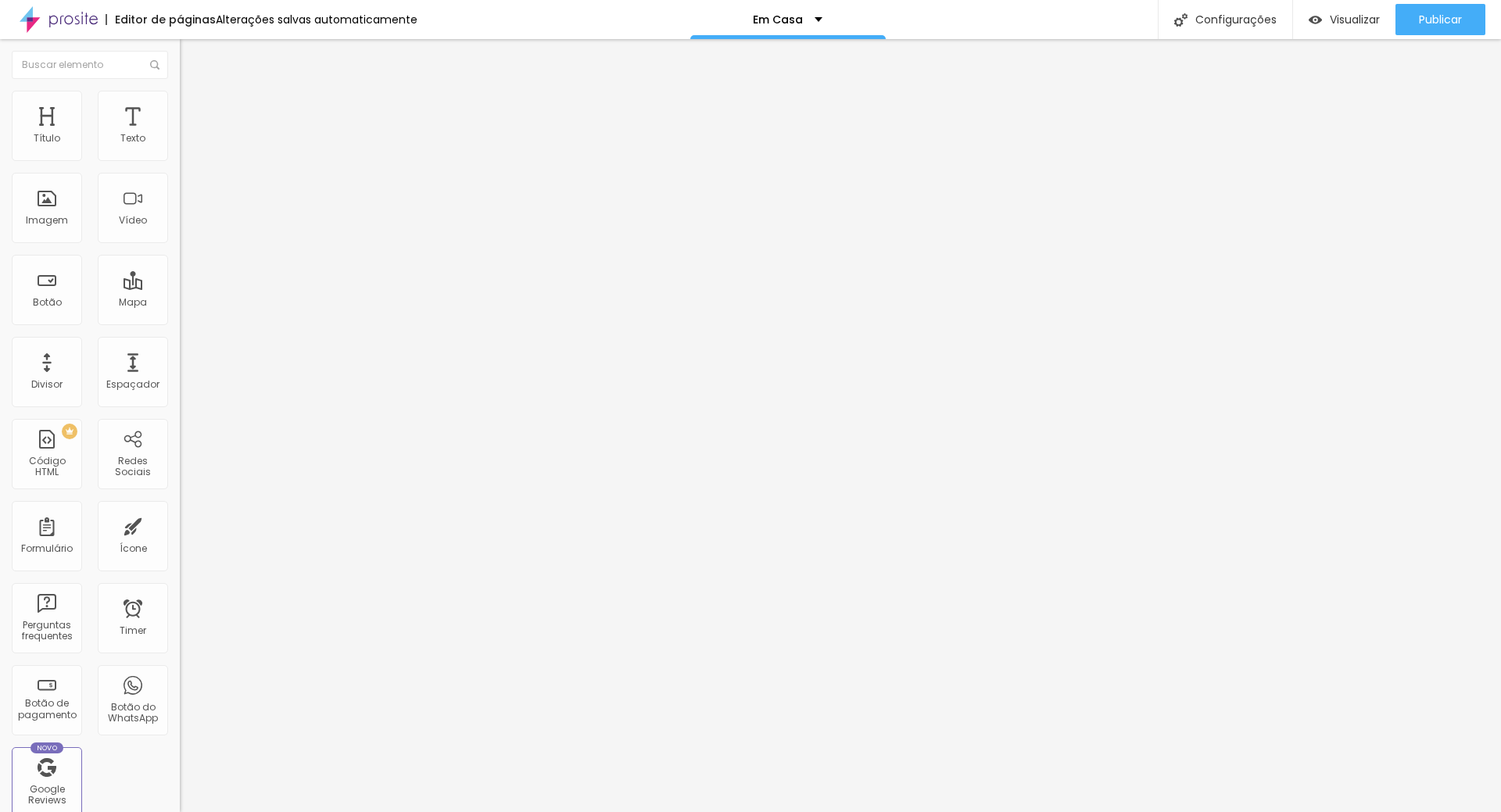
type input "26"
type input "27"
type input "28"
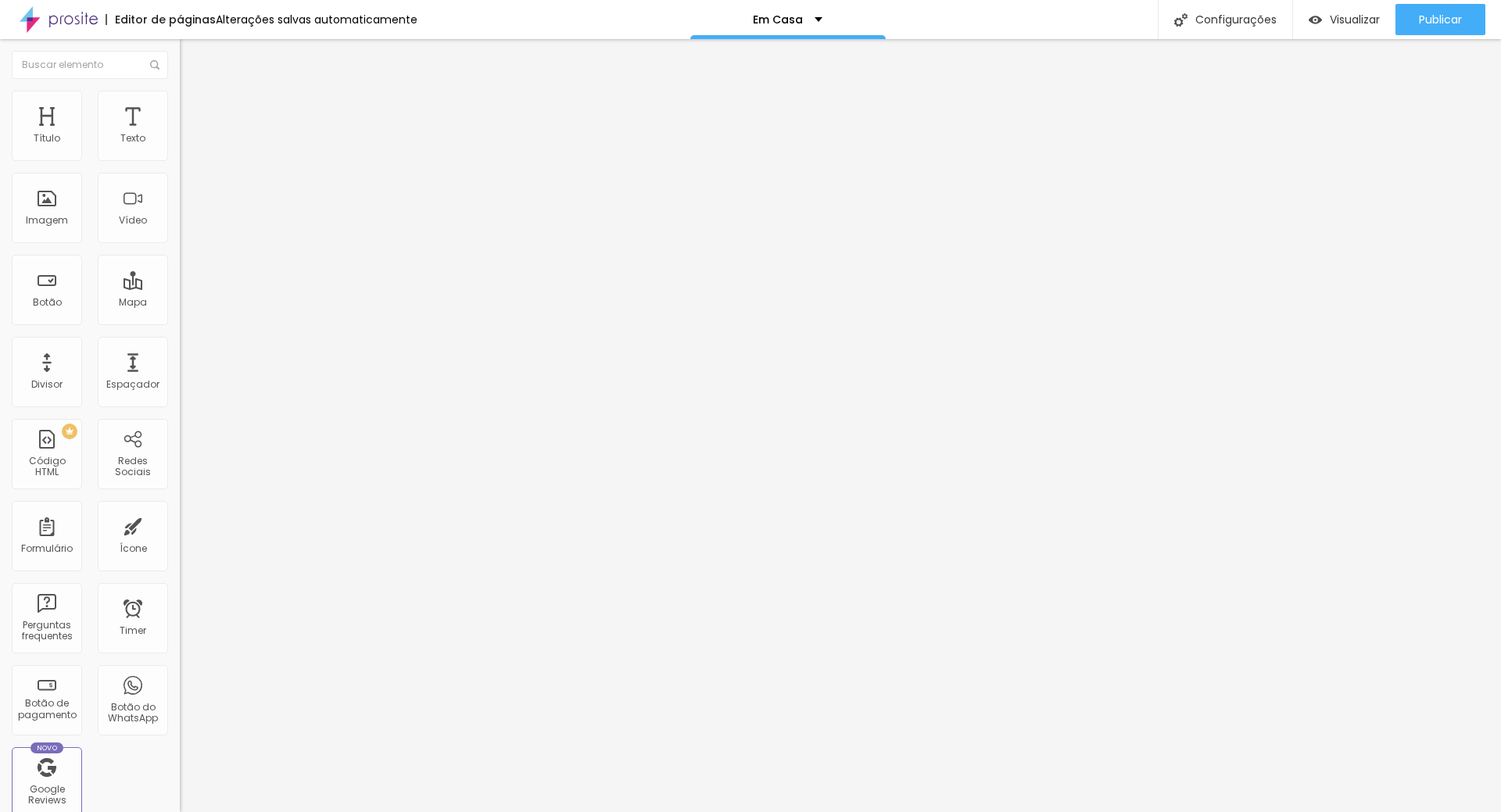
type input "28"
type input "29"
type input "30"
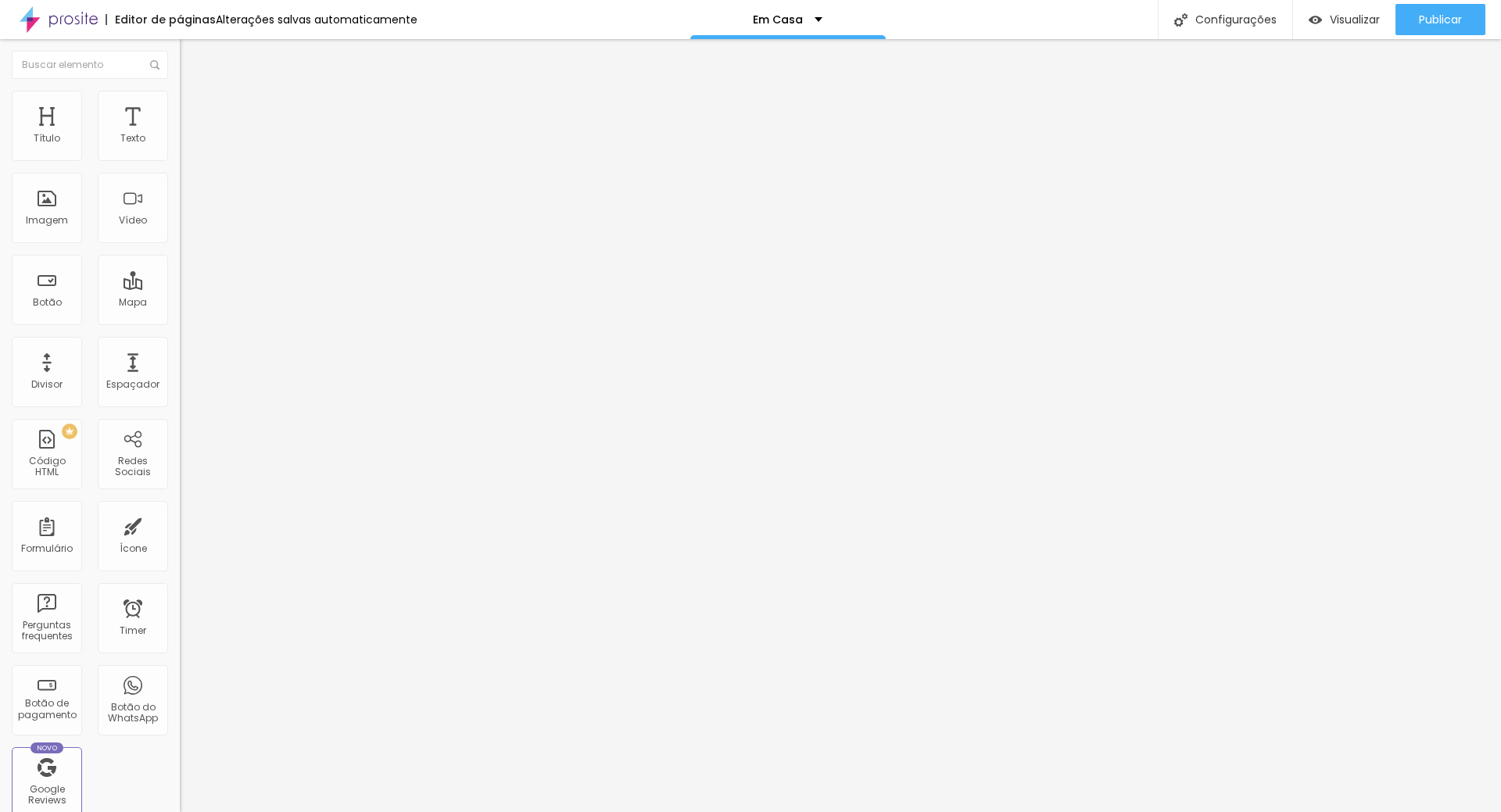
type input "31"
type input "32"
drag, startPoint x: 84, startPoint y: 150, endPoint x: 149, endPoint y: 152, distance: 65.0
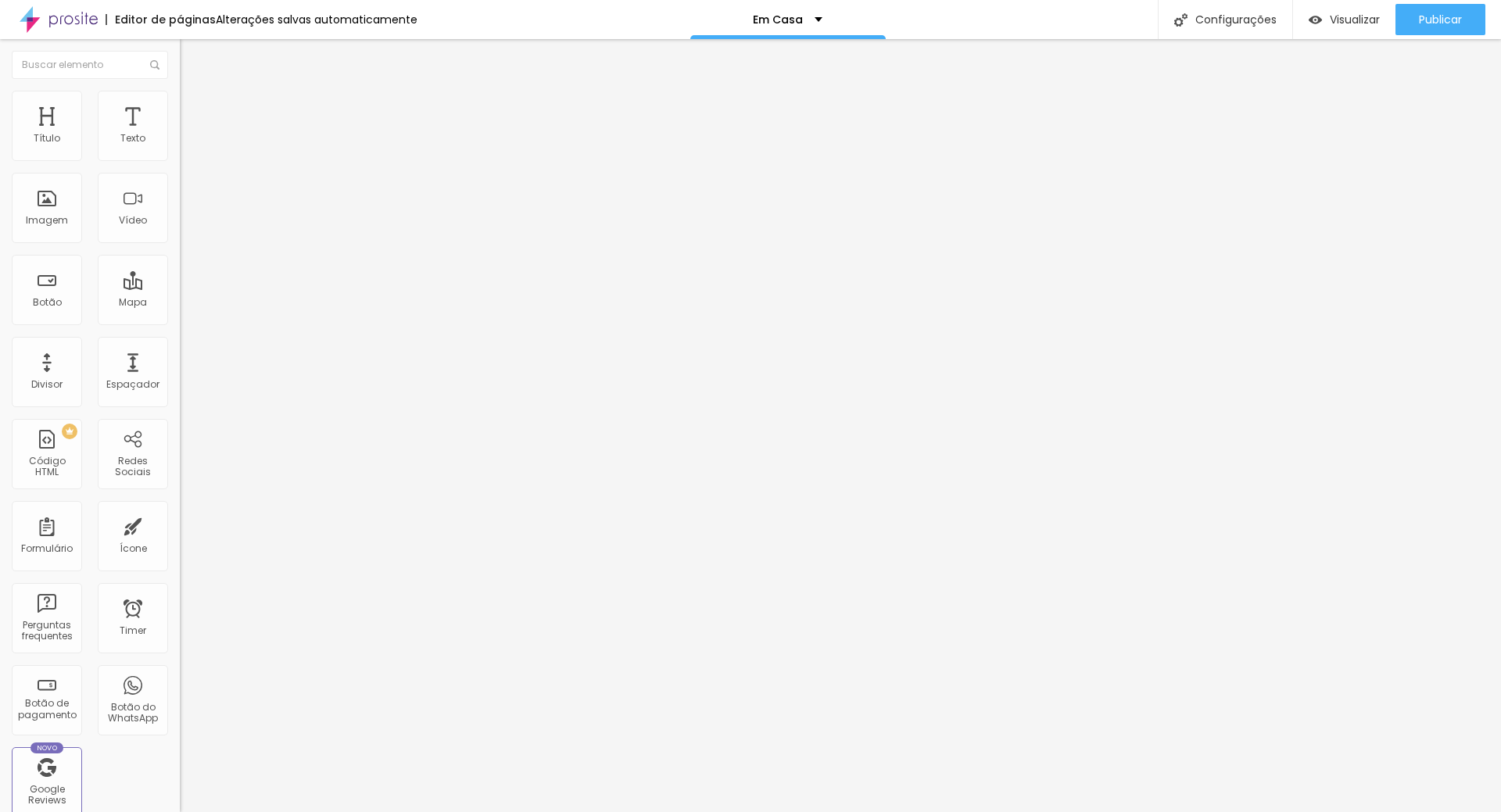
type input "32"
click at [180, 288] on input "range" at bounding box center [230, 293] width 101 height 12
click at [1445, 8] on div "Publicar" at bounding box center [1439, 19] width 43 height 31
click at [1448, 17] on span "Publicar" at bounding box center [1439, 19] width 43 height 12
